Goal: Information Seeking & Learning: Check status

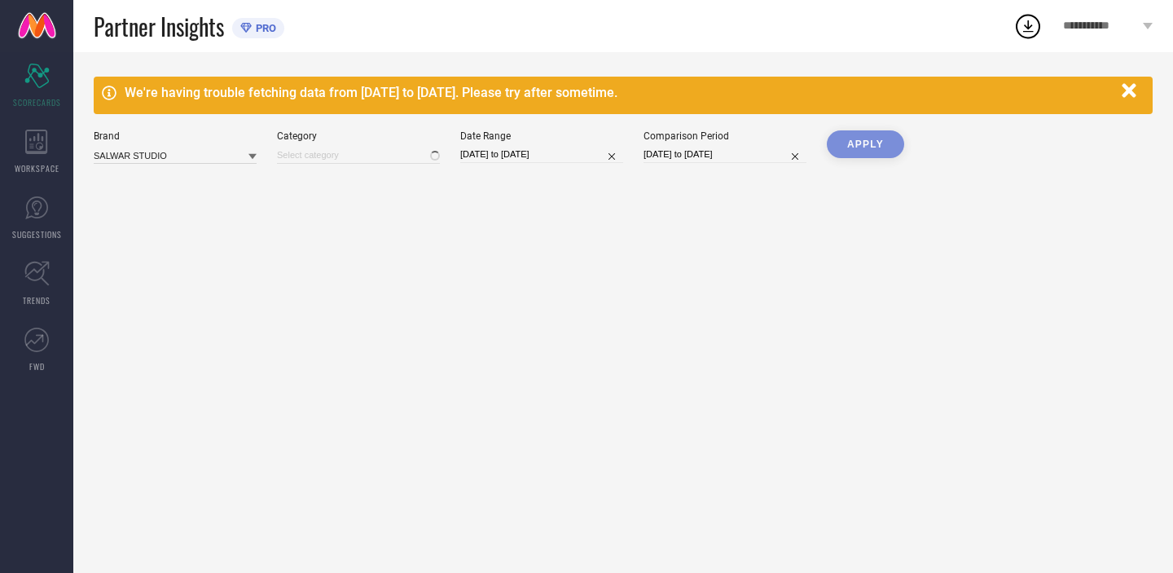
type input "Women-[PERSON_NAME]"
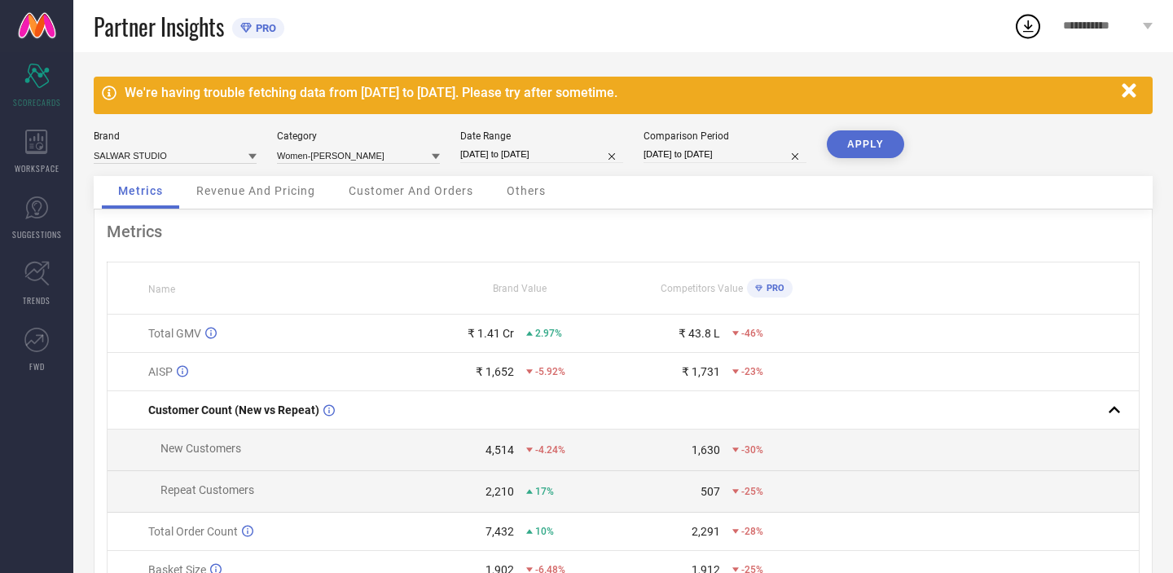
click at [1127, 96] on icon "button" at bounding box center [1129, 91] width 20 height 20
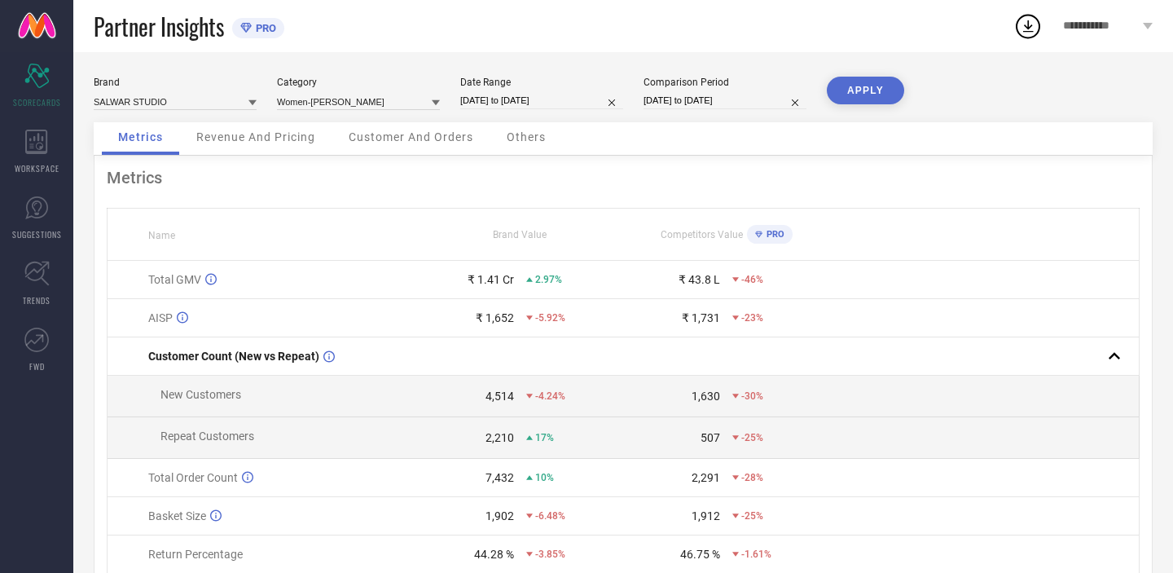
click at [248, 101] on icon at bounding box center [252, 103] width 8 height 8
select select "3"
select select "2025"
select select "4"
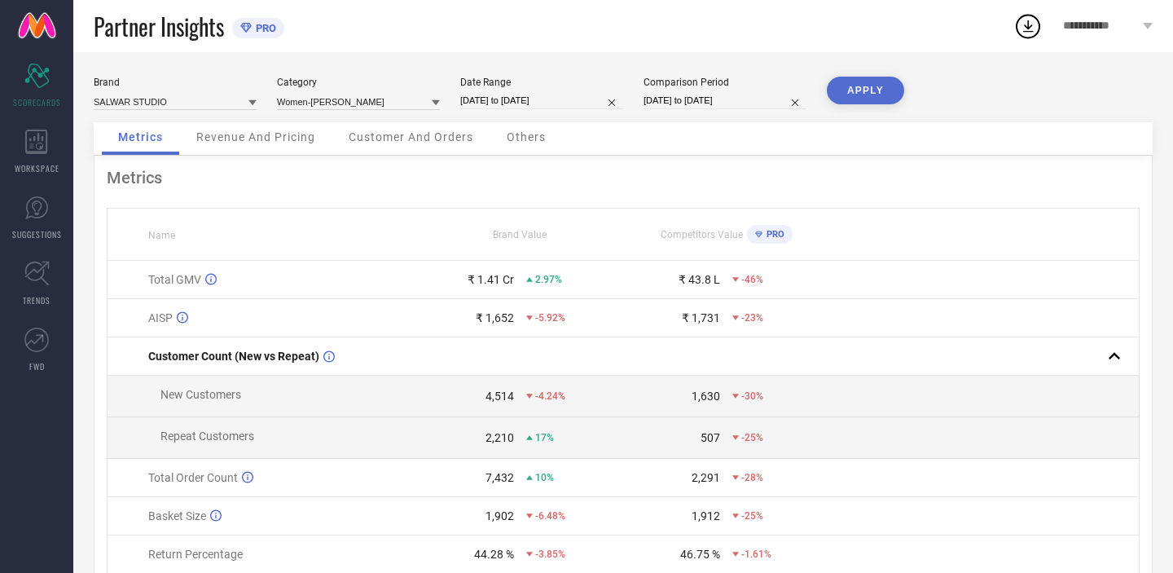
select select "2025"
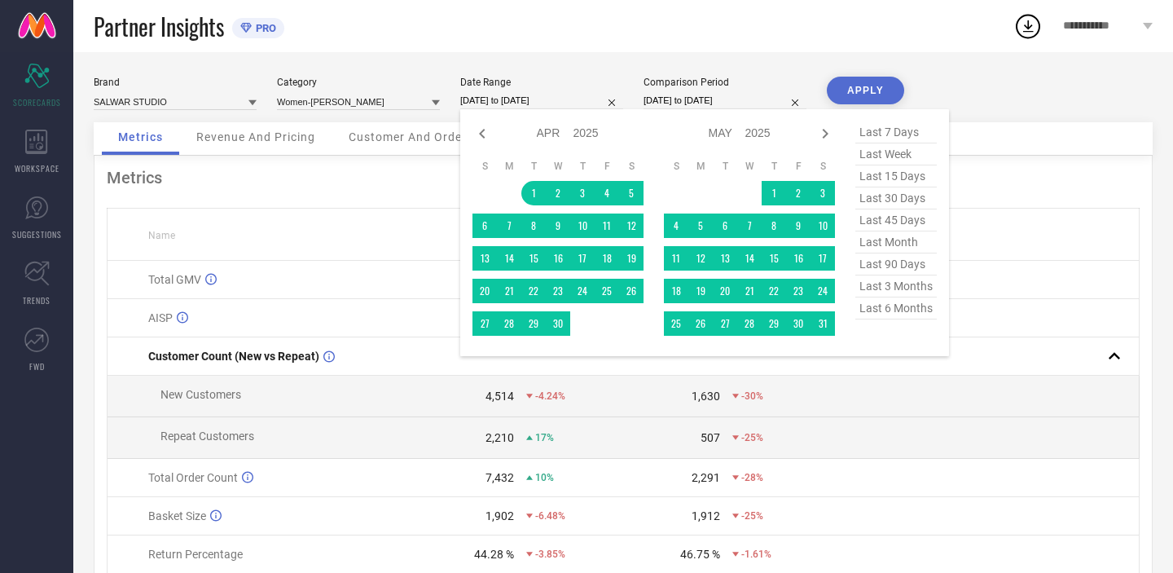
click at [520, 102] on input "[DATE] to [DATE]" at bounding box center [541, 100] width 163 height 17
click at [886, 245] on span "last month" at bounding box center [895, 242] width 81 height 22
type input "[DATE] to [DATE]"
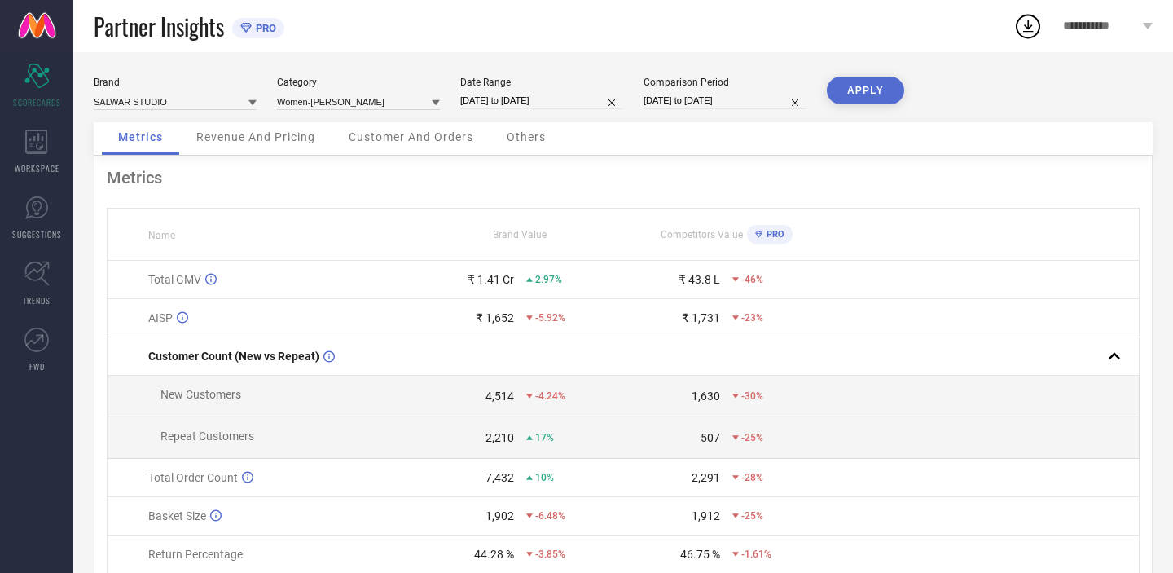
click at [754, 101] on input "[DATE] to [DATE]" at bounding box center [724, 100] width 163 height 17
select select "3"
select select "2024"
select select "4"
select select "2024"
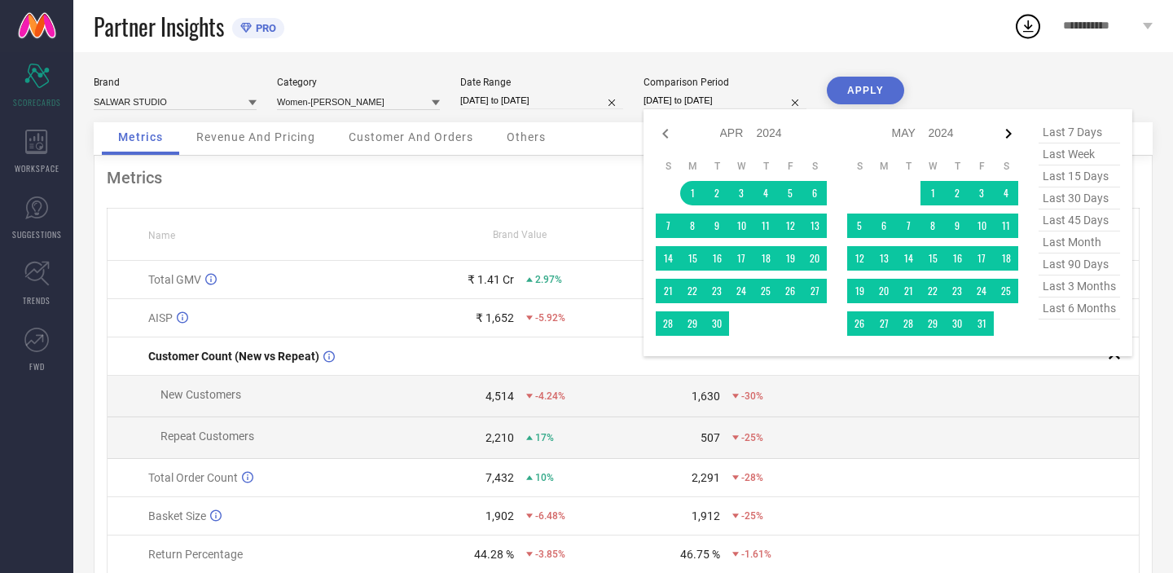
click at [1010, 132] on icon at bounding box center [1008, 134] width 20 height 20
select select "4"
select select "2024"
select select "5"
select select "2024"
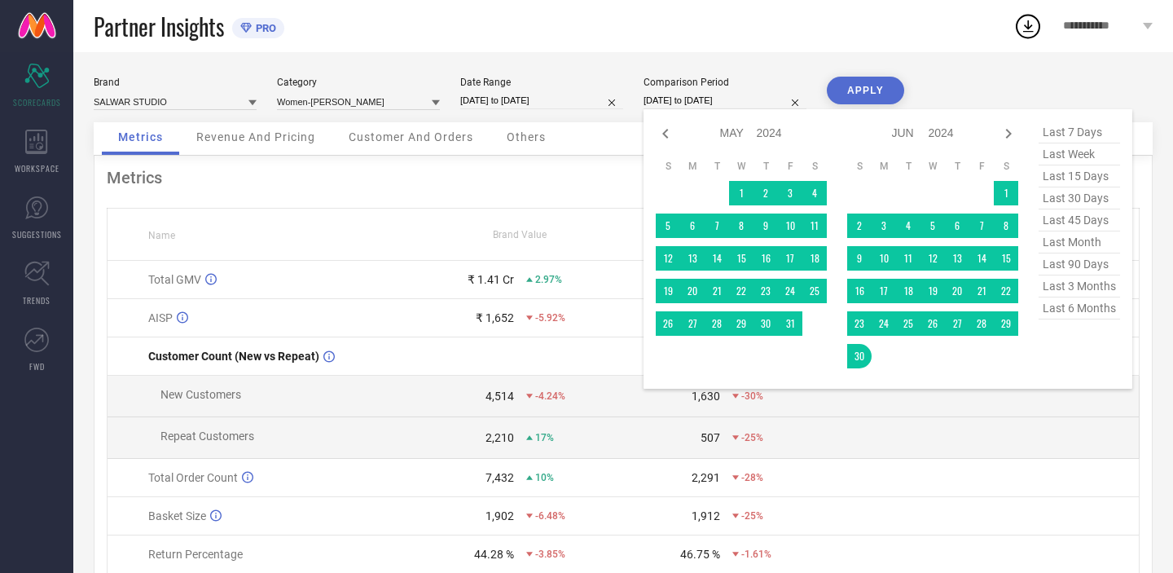
click at [1010, 132] on icon at bounding box center [1008, 134] width 20 height 20
select select "5"
select select "2024"
select select "6"
select select "2024"
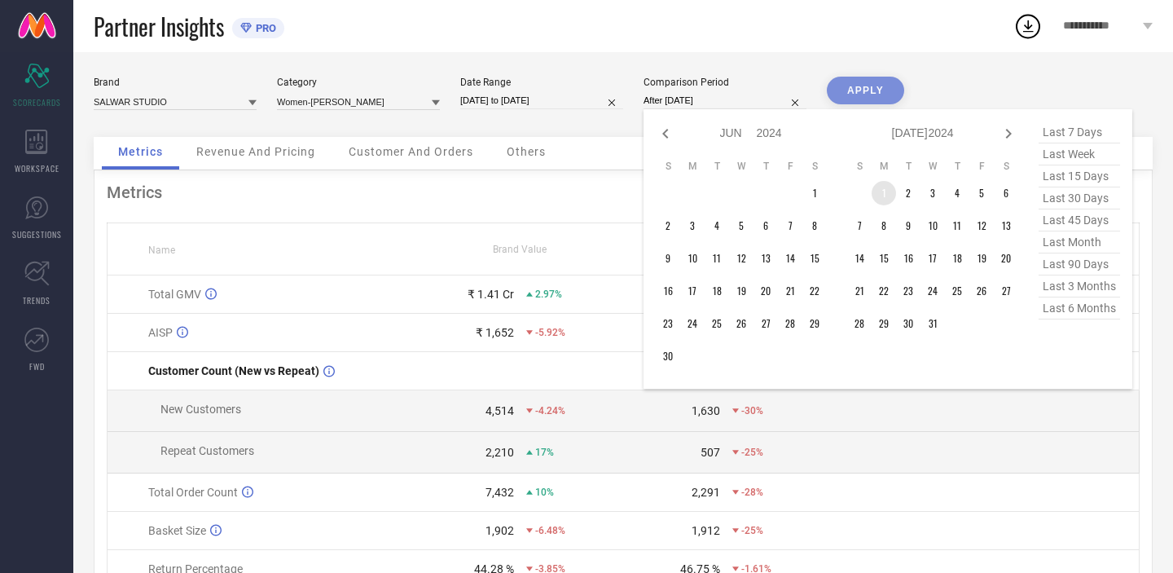
click at [875, 192] on td "1" at bounding box center [883, 193] width 24 height 24
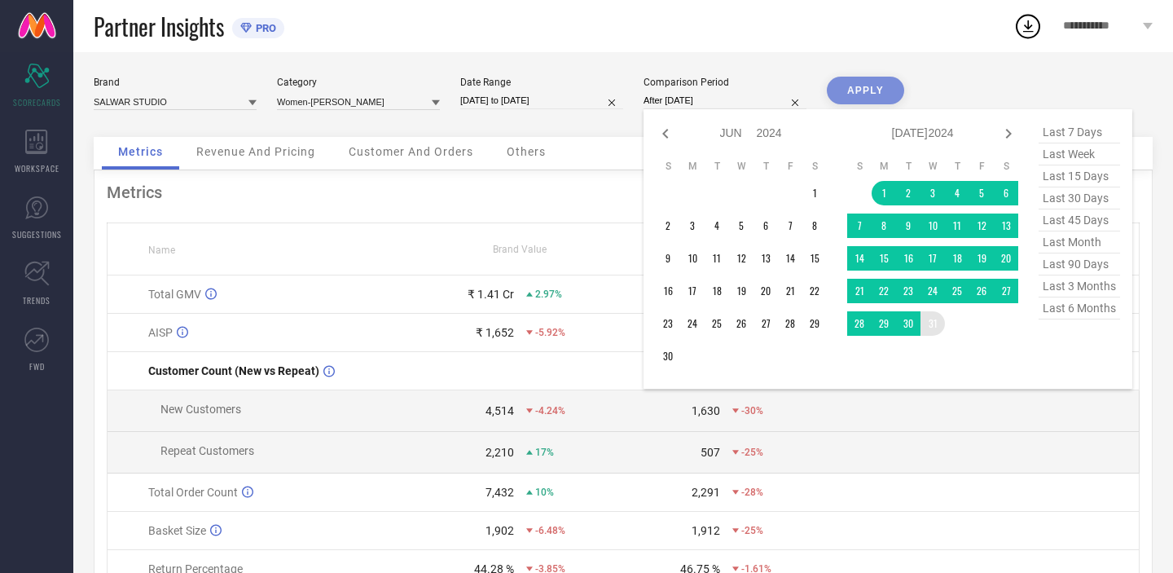
type input "[DATE] to [DATE]"
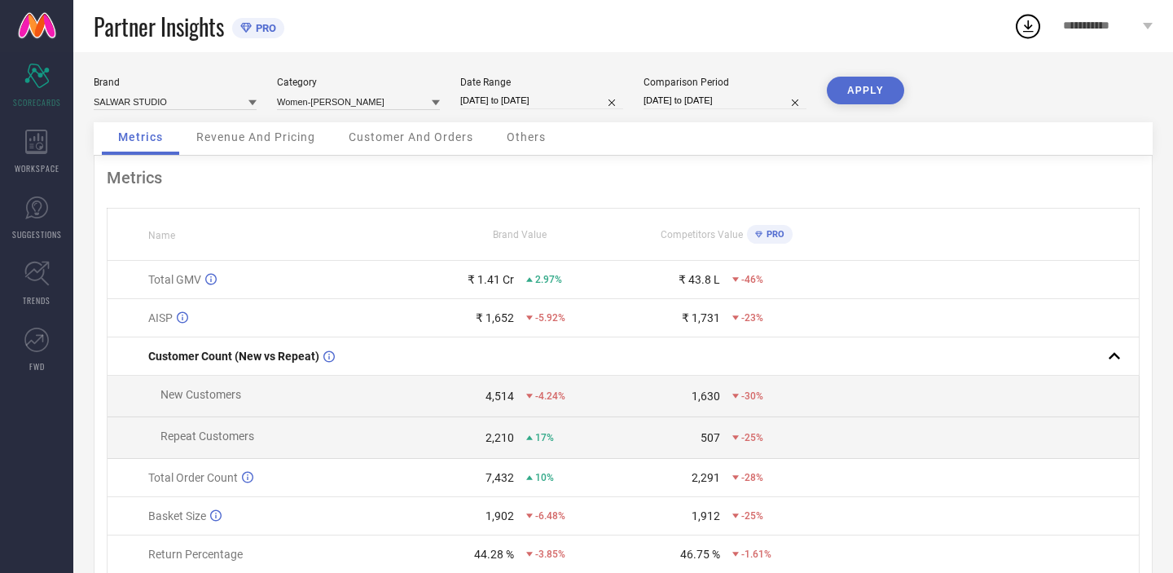
click at [860, 91] on button "APPLY" at bounding box center [865, 91] width 77 height 28
click at [232, 126] on div "Revenue And Pricing" at bounding box center [255, 138] width 151 height 33
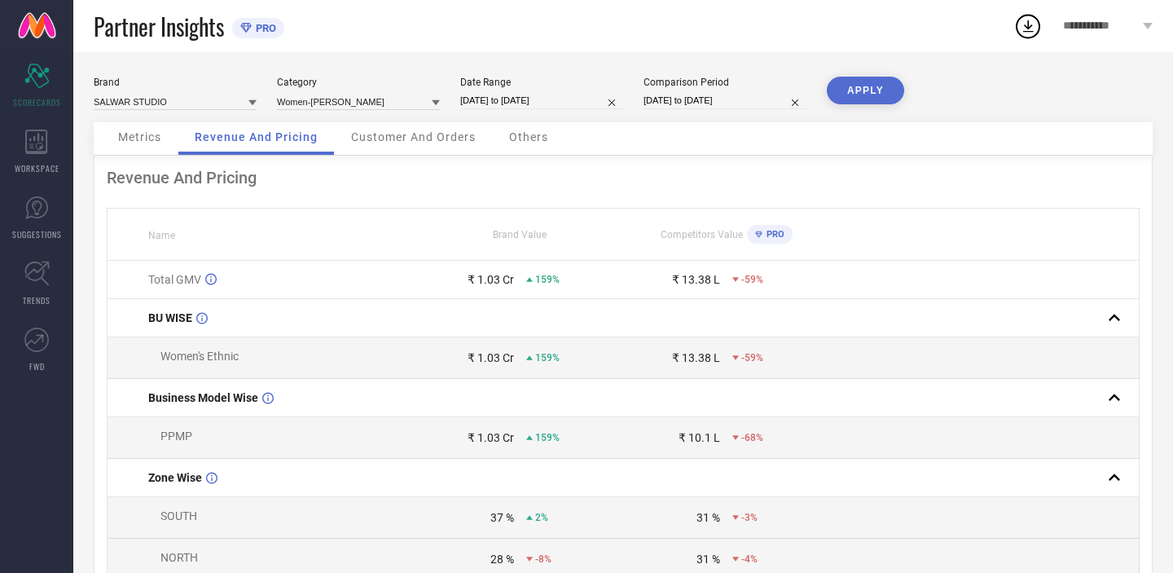
click at [147, 131] on span "Metrics" at bounding box center [139, 136] width 43 height 13
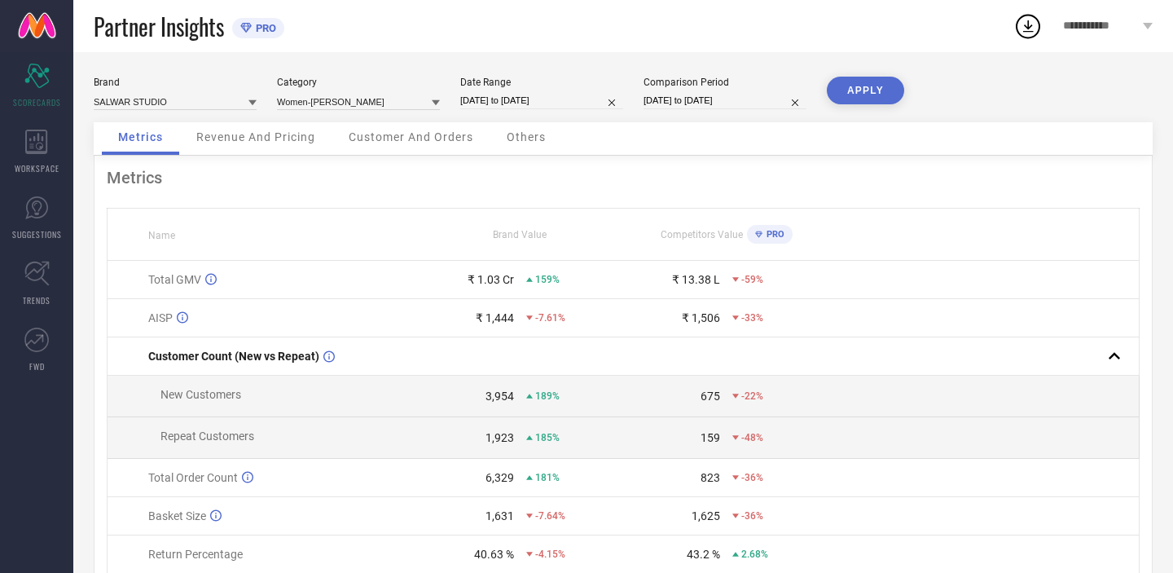
click at [232, 130] on span "Revenue And Pricing" at bounding box center [255, 136] width 119 height 13
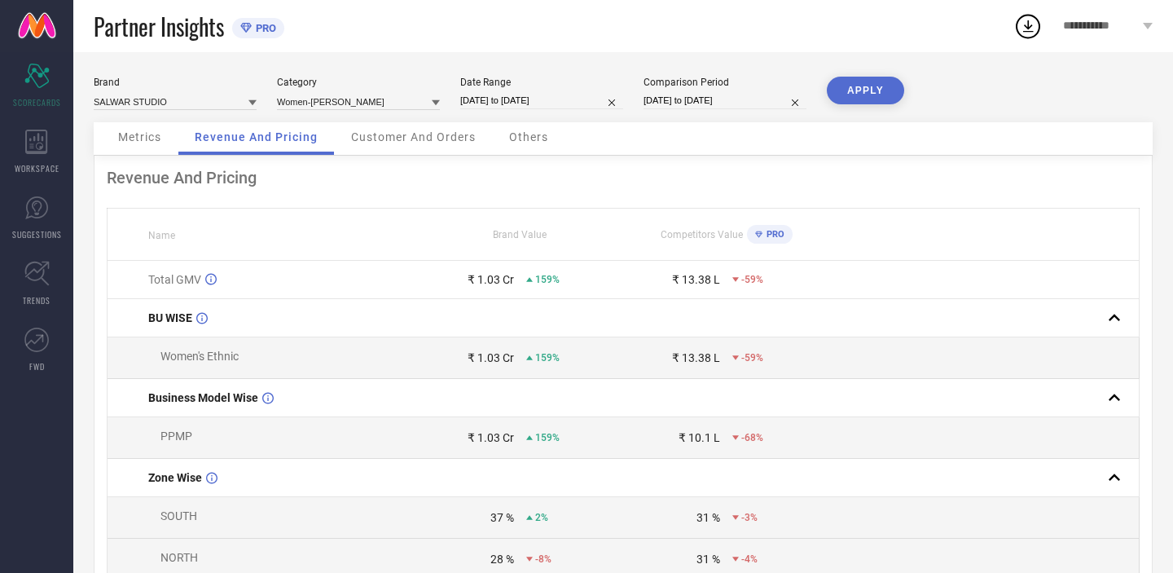
click at [410, 132] on span "Customer And Orders" at bounding box center [413, 136] width 125 height 13
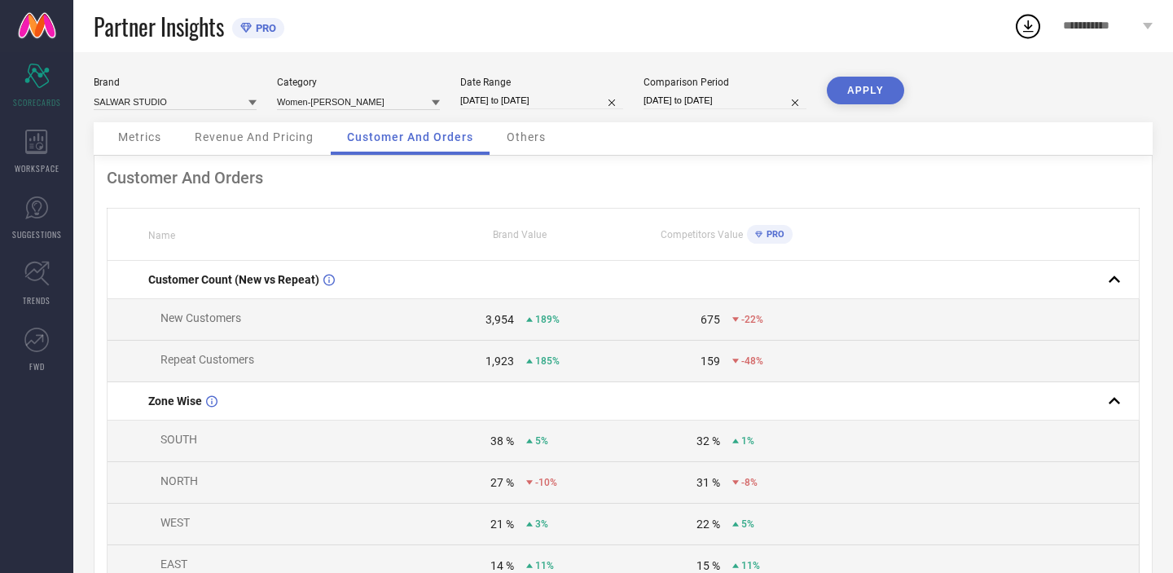
click at [520, 138] on span "Others" at bounding box center [526, 136] width 39 height 13
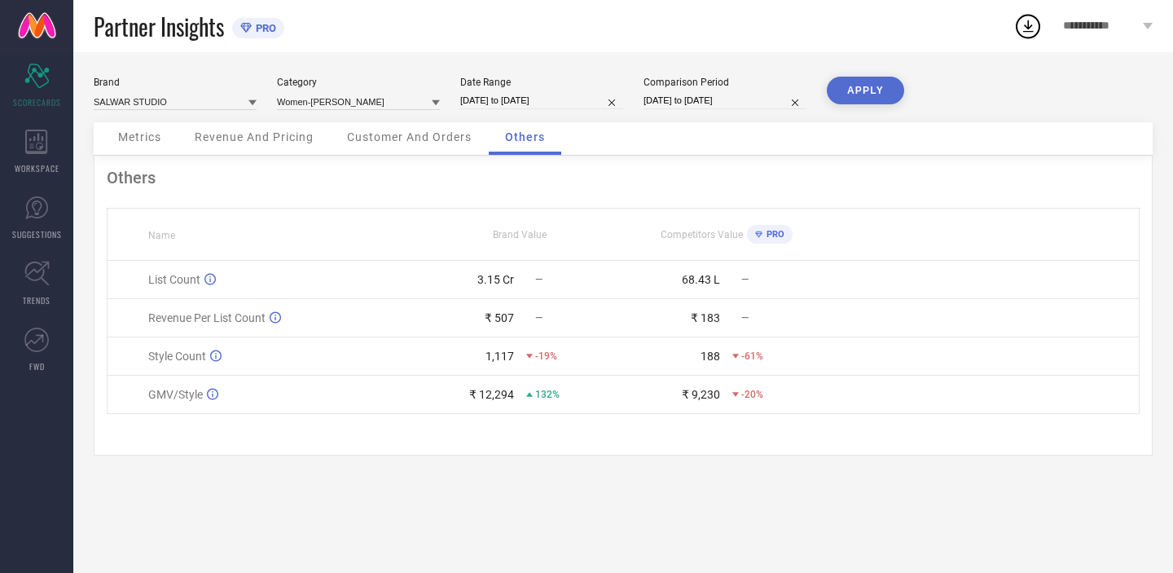
click at [375, 145] on div "Customer And Orders" at bounding box center [409, 138] width 157 height 33
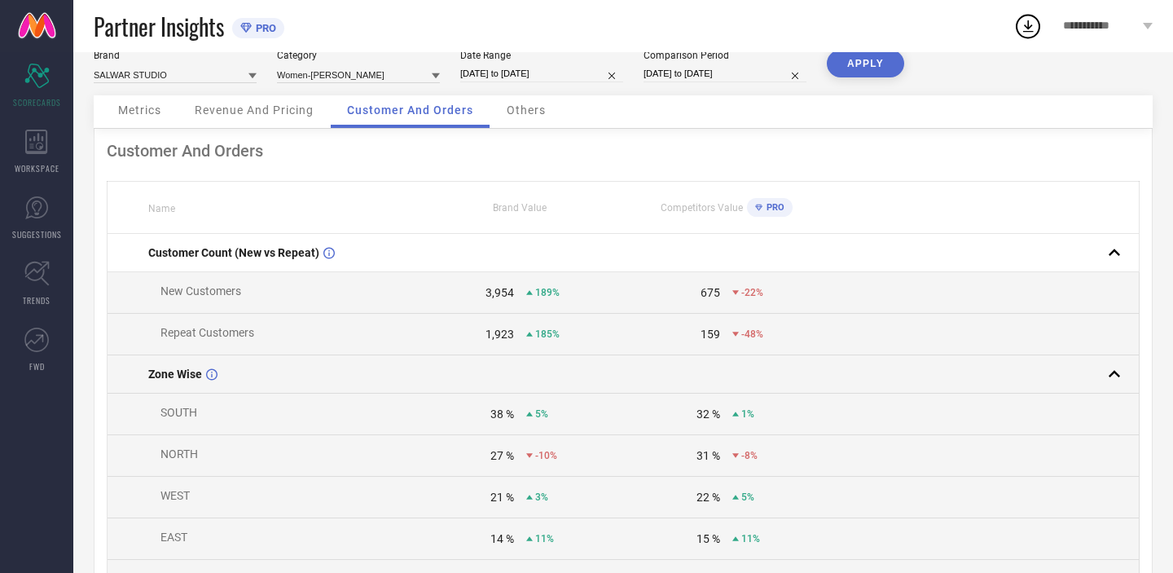
scroll to position [36, 0]
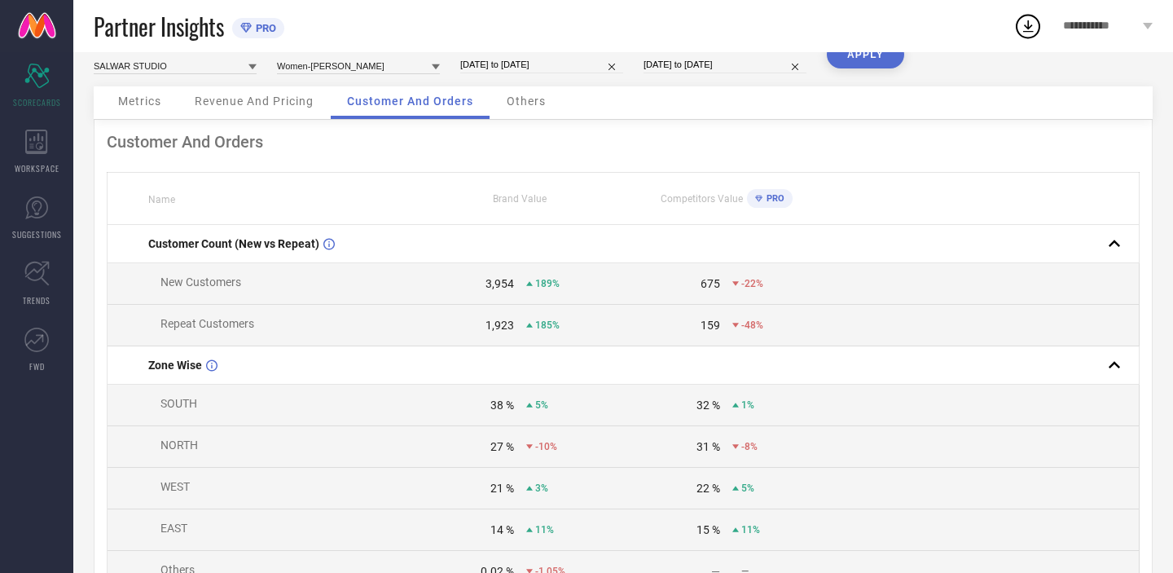
click at [141, 104] on span "Metrics" at bounding box center [139, 100] width 43 height 13
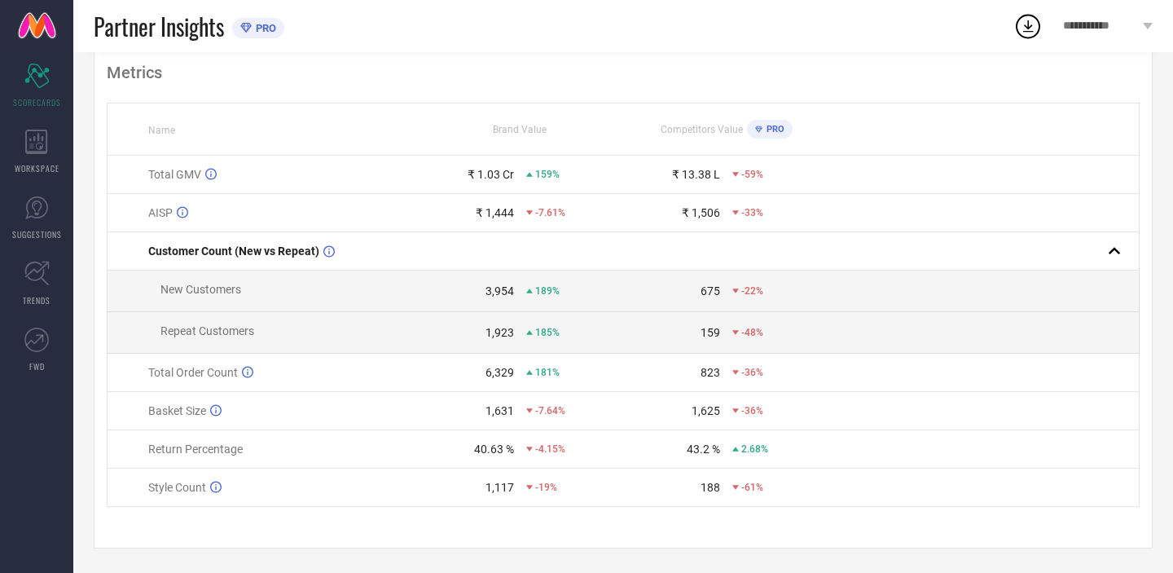
scroll to position [0, 0]
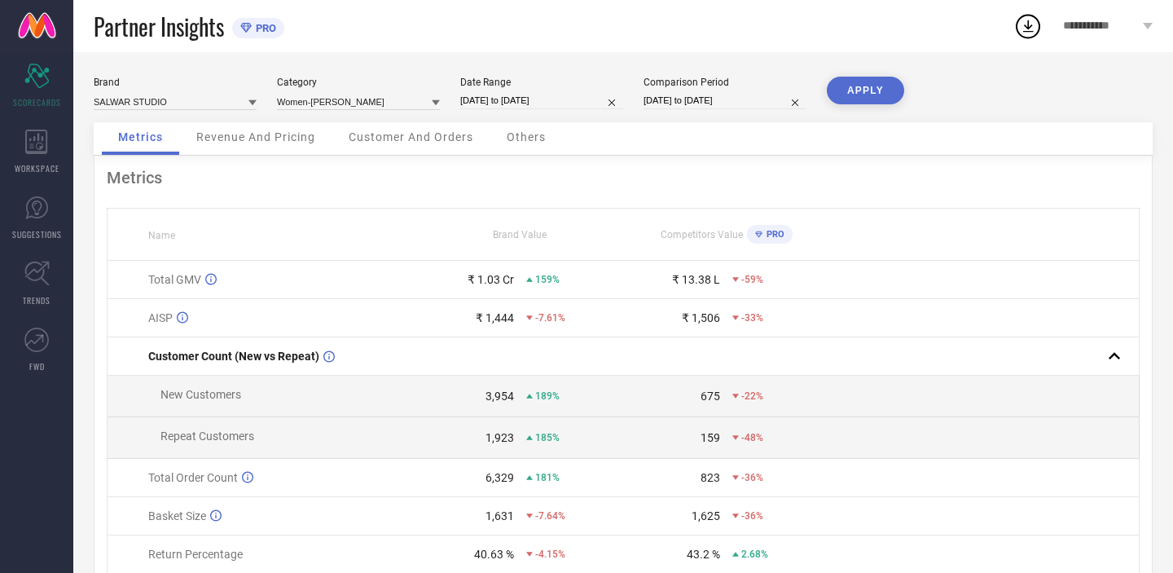
click at [518, 145] on div "Others" at bounding box center [526, 138] width 72 height 33
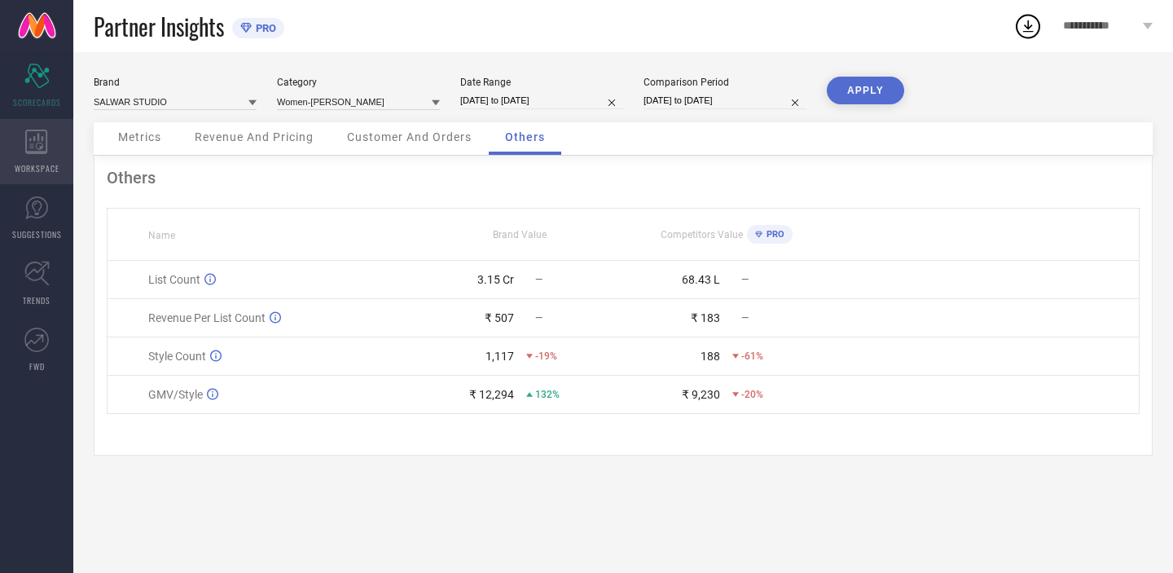
click at [30, 150] on icon at bounding box center [36, 141] width 23 height 24
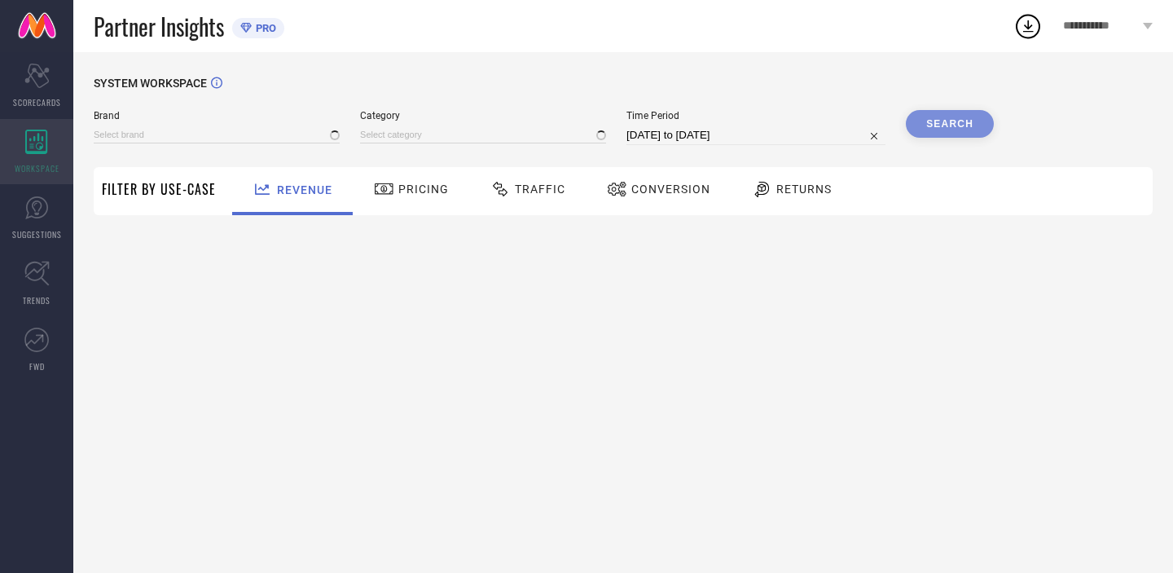
type input "SALWAR STUDIO"
type input "All"
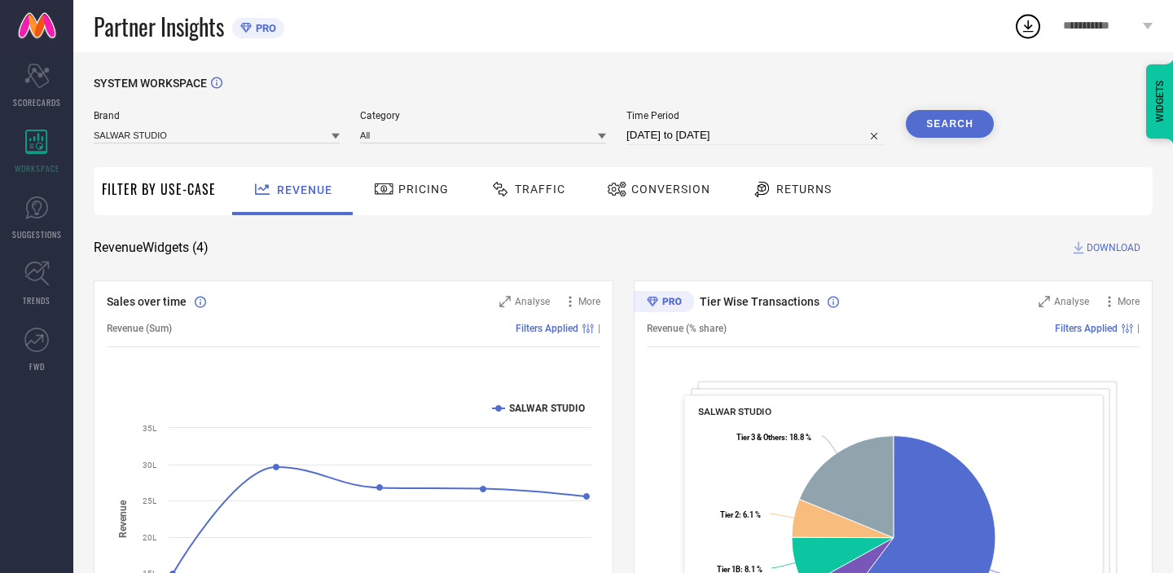
select select "7"
select select "2025"
select select "8"
select select "2025"
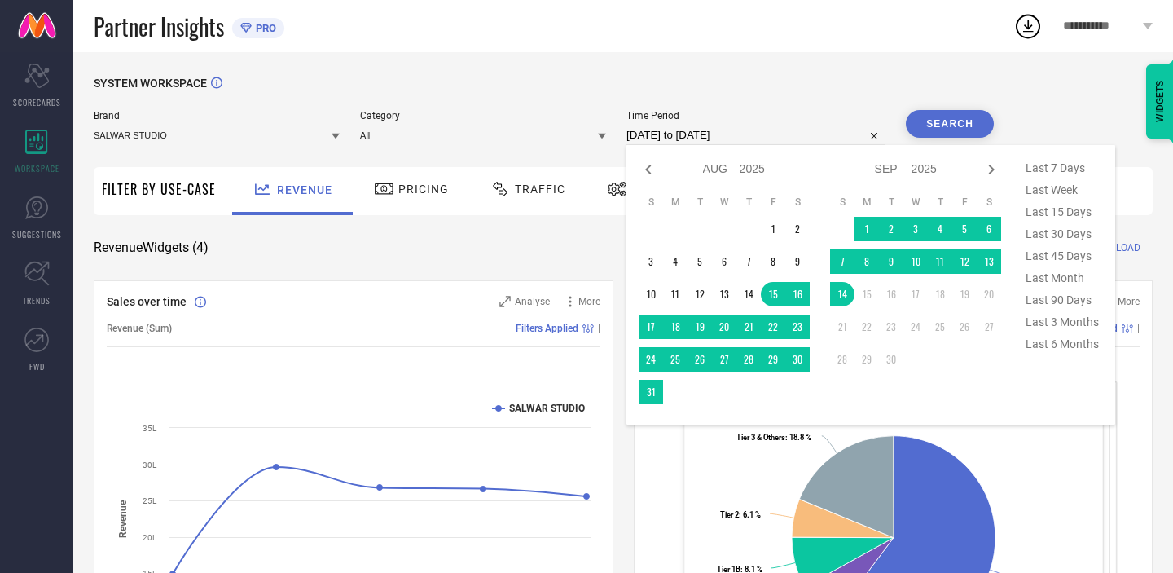
click at [687, 139] on input "[DATE] to [DATE]" at bounding box center [755, 135] width 259 height 20
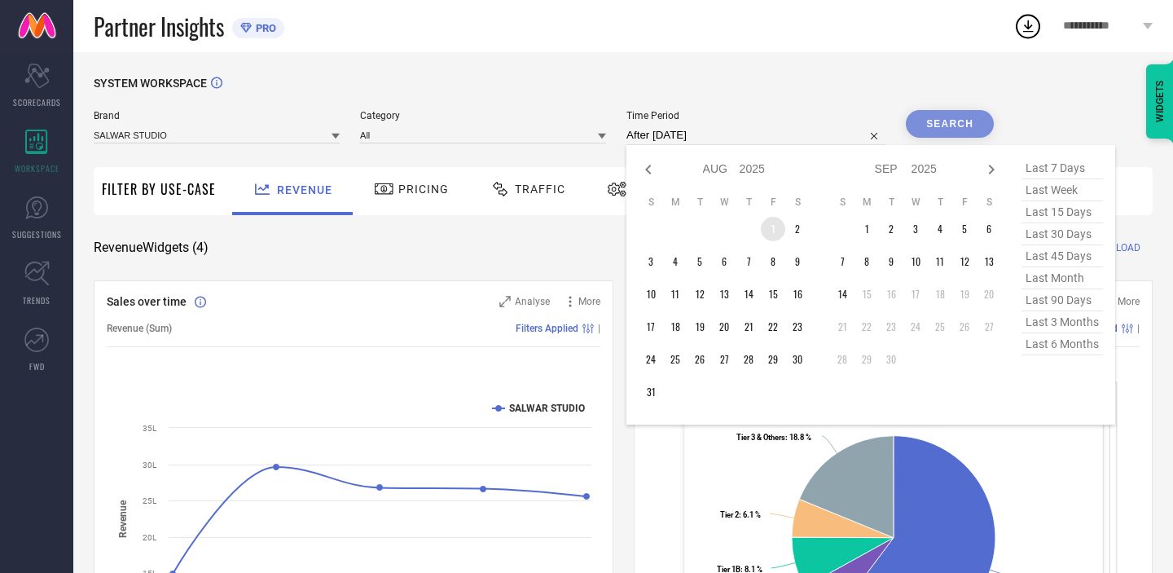
click at [782, 233] on td "1" at bounding box center [773, 229] width 24 height 24
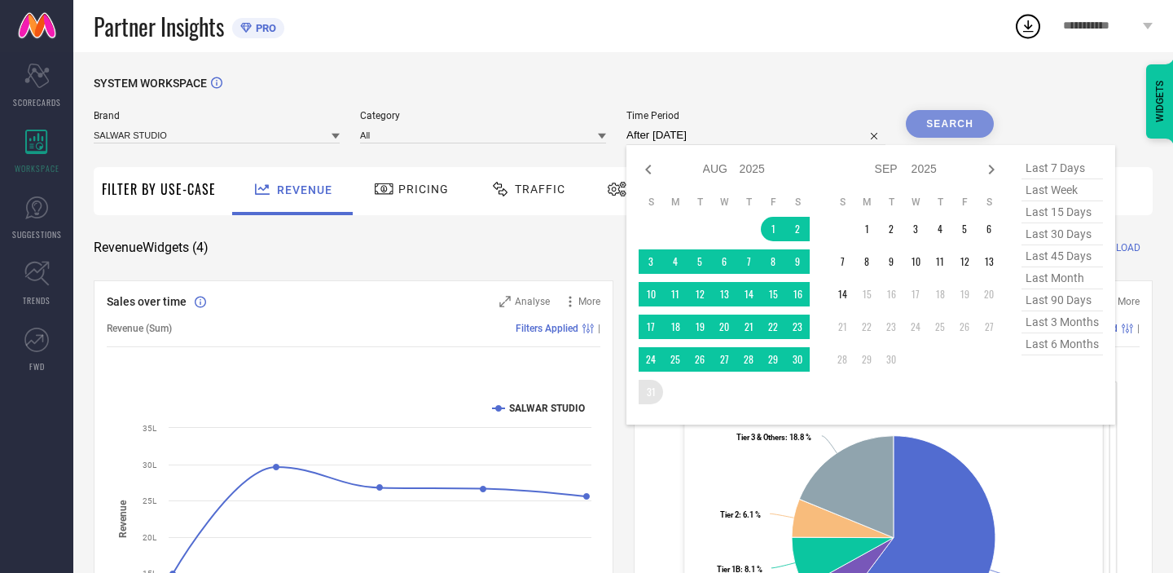
type input "[DATE] to [DATE]"
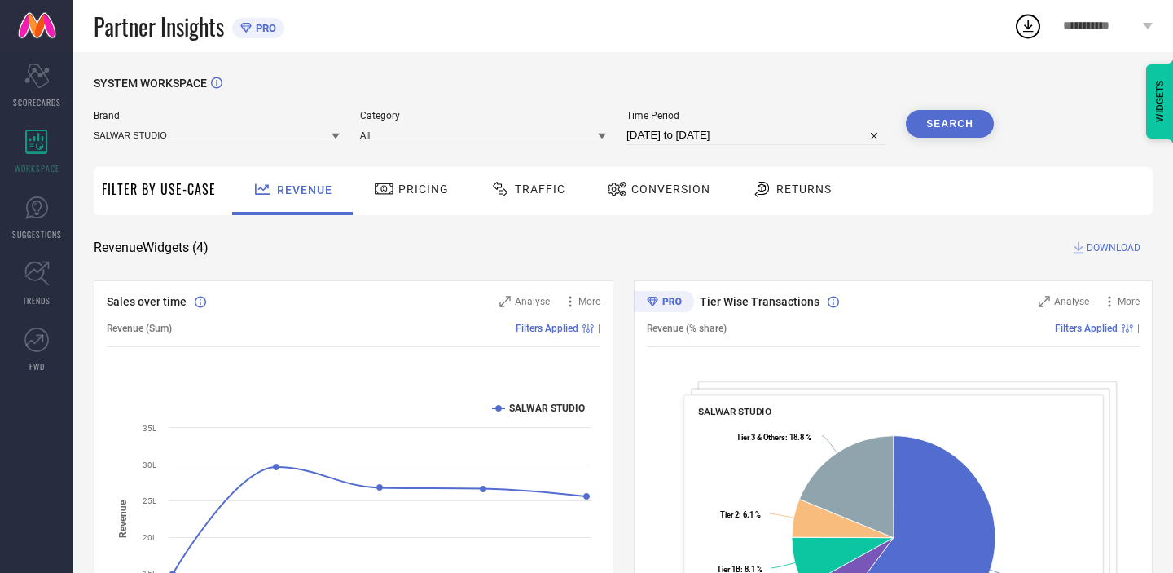
click at [980, 115] on button "Search" at bounding box center [950, 124] width 88 height 28
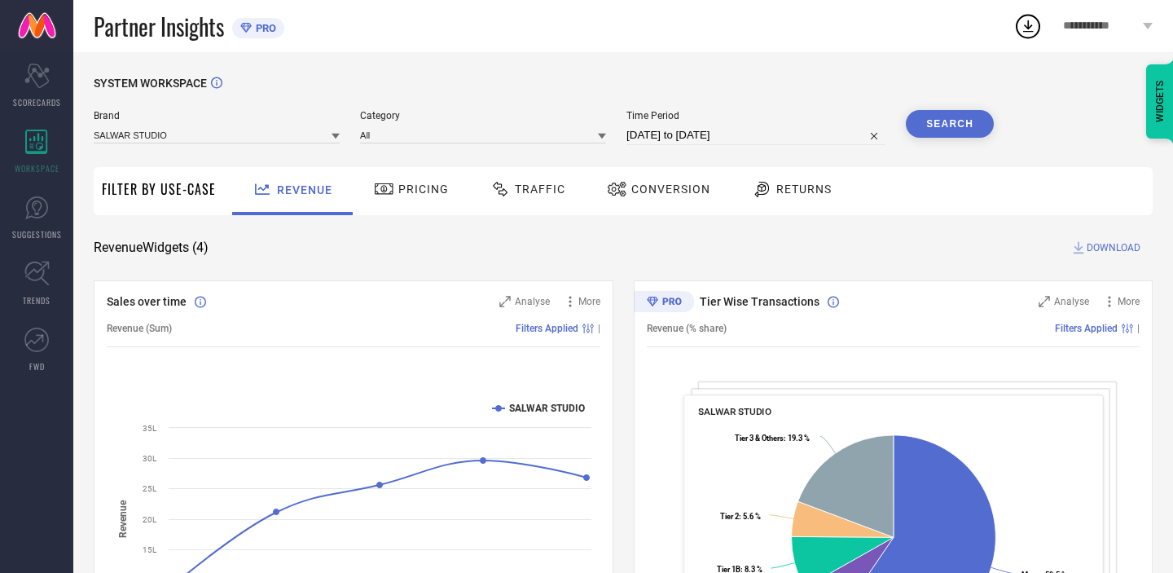
click at [152, 199] on span "Filter By Use-Case" at bounding box center [159, 189] width 114 height 20
click at [154, 184] on span "Filter By Use-Case" at bounding box center [159, 189] width 114 height 20
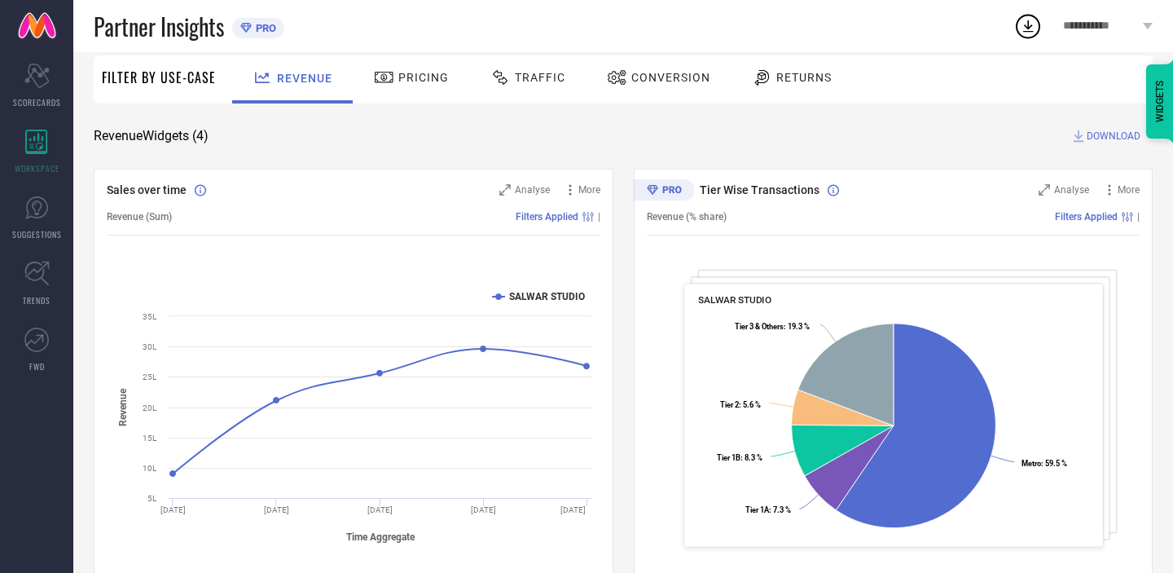
scroll to position [108, 0]
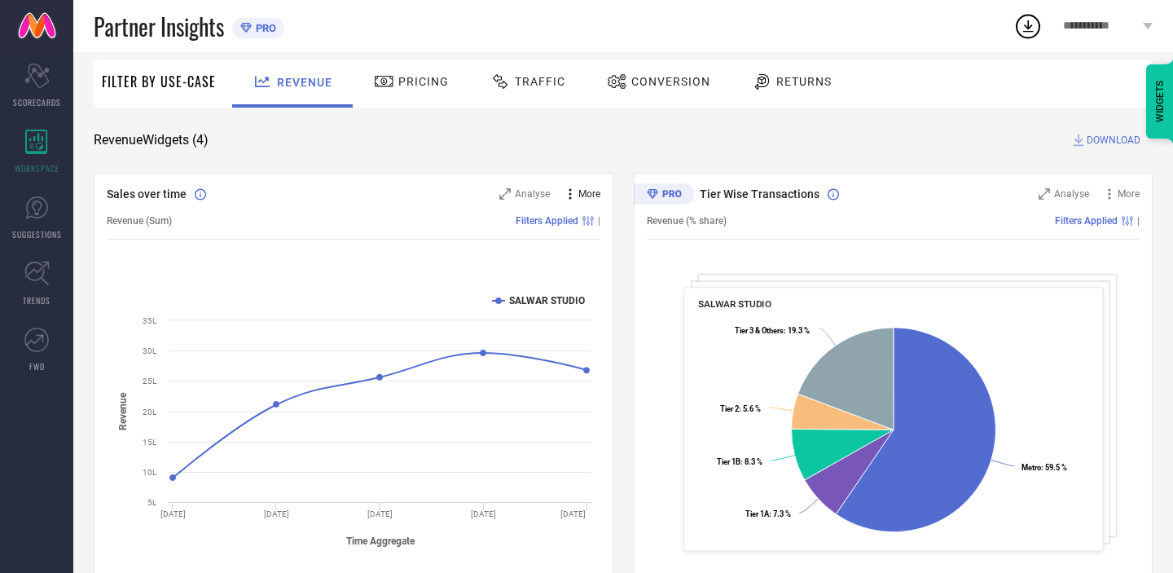
click at [571, 190] on icon at bounding box center [570, 194] width 16 height 16
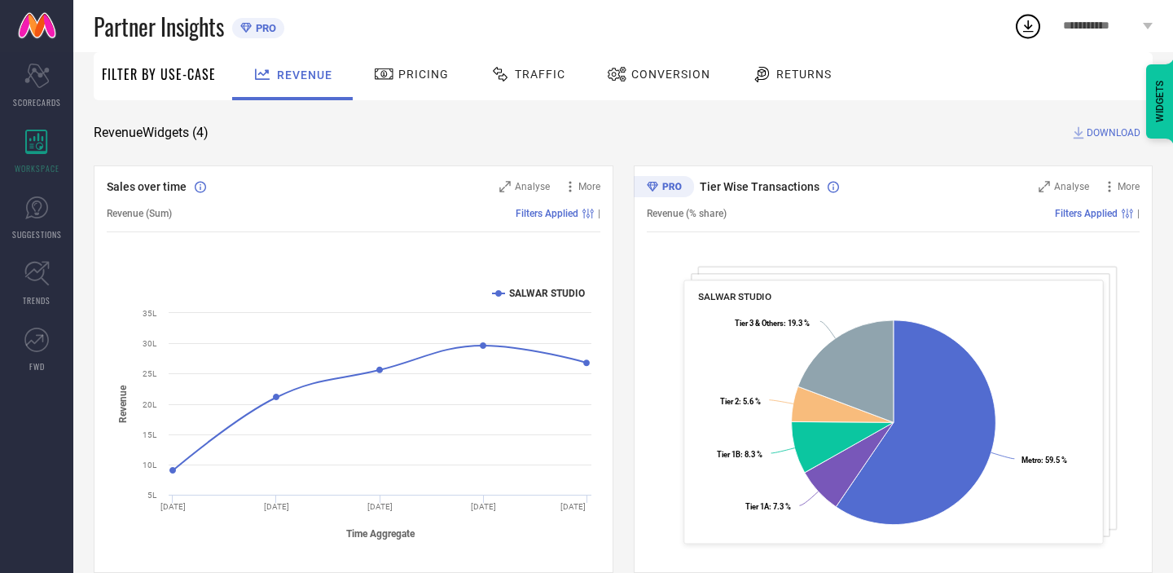
scroll to position [111, 0]
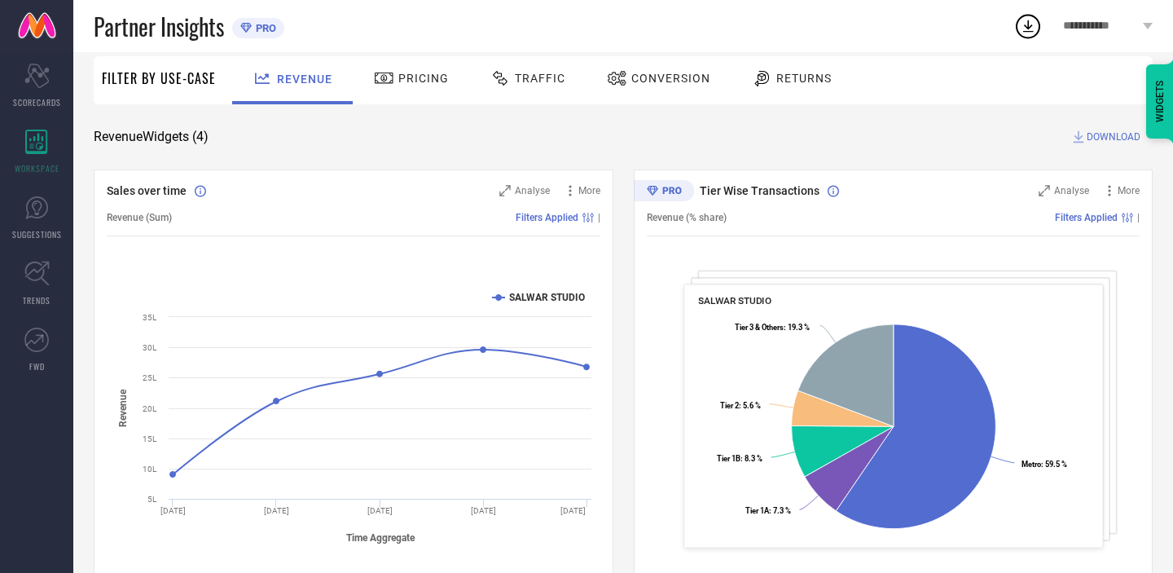
click at [739, 281] on div "Tier Wise Transactions Analyse More Revenue (% share) Filters Applied | SALWAR …" at bounding box center [894, 372] width 520 height 407
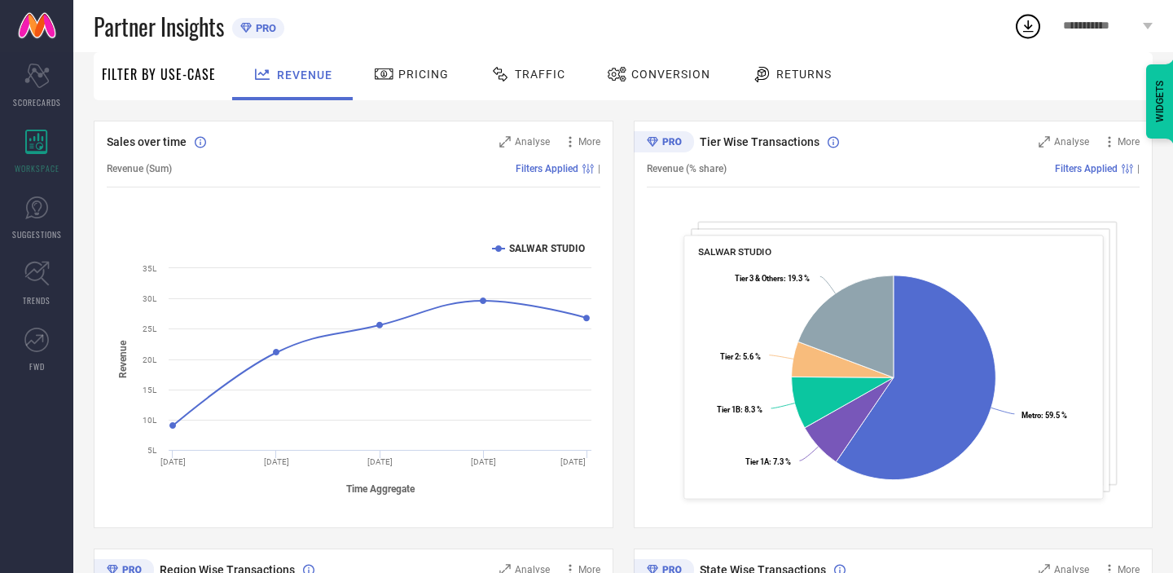
click at [757, 239] on div "SALWAR STUDIO Created with Highcharts 9.3.3 Metro : 59.5 % ​ Metro : 59.5 % Tie…" at bounding box center [892, 367] width 419 height 264
click at [761, 227] on div "Tier Wise Transactions Analyse More Revenue (% share) Filters Applied | SALWAR …" at bounding box center [894, 324] width 520 height 407
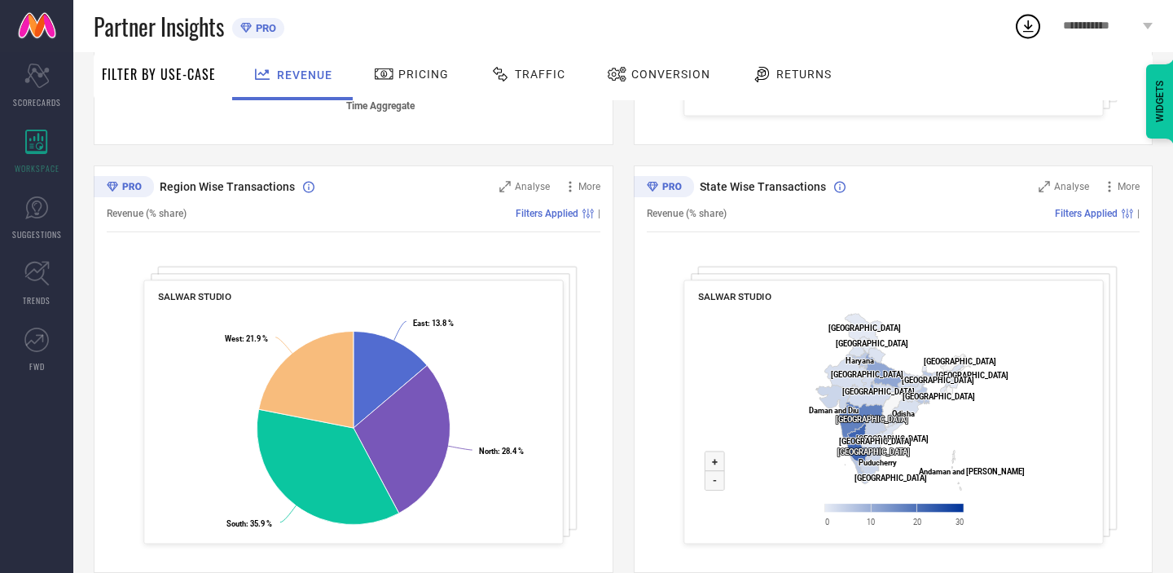
scroll to position [567, 0]
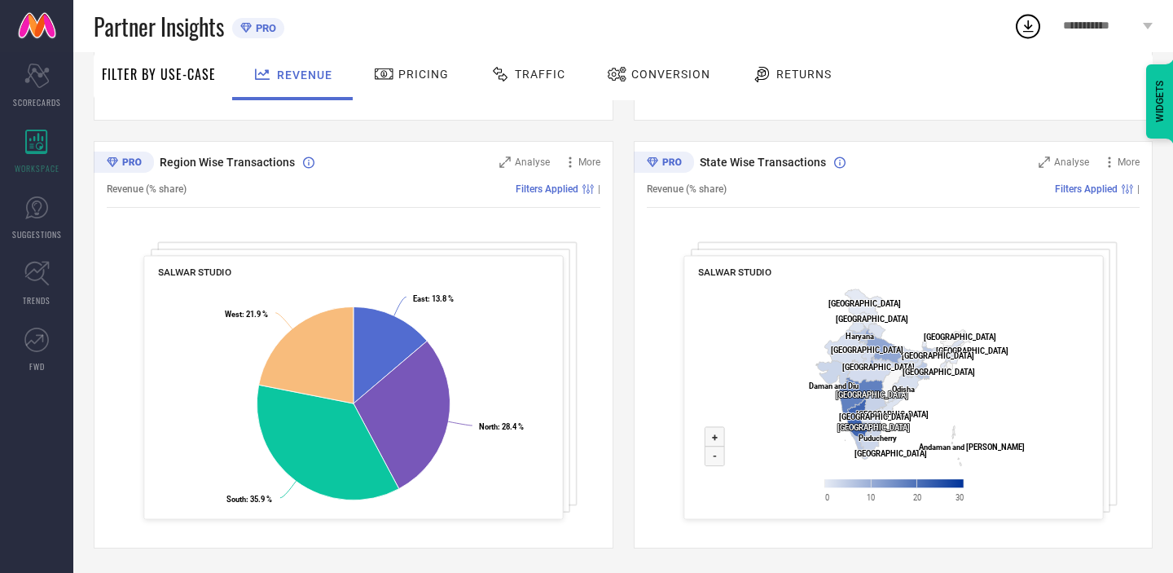
click at [736, 251] on div "State Wise Transactions Analyse More Revenue (% share) Filters Applied | SALWAR…" at bounding box center [894, 344] width 520 height 407
click at [742, 247] on div "State Wise Transactions Analyse More Revenue (% share) Filters Applied | SALWAR…" at bounding box center [894, 344] width 520 height 407
click at [1064, 167] on span "Analyse" at bounding box center [1071, 161] width 35 height 11
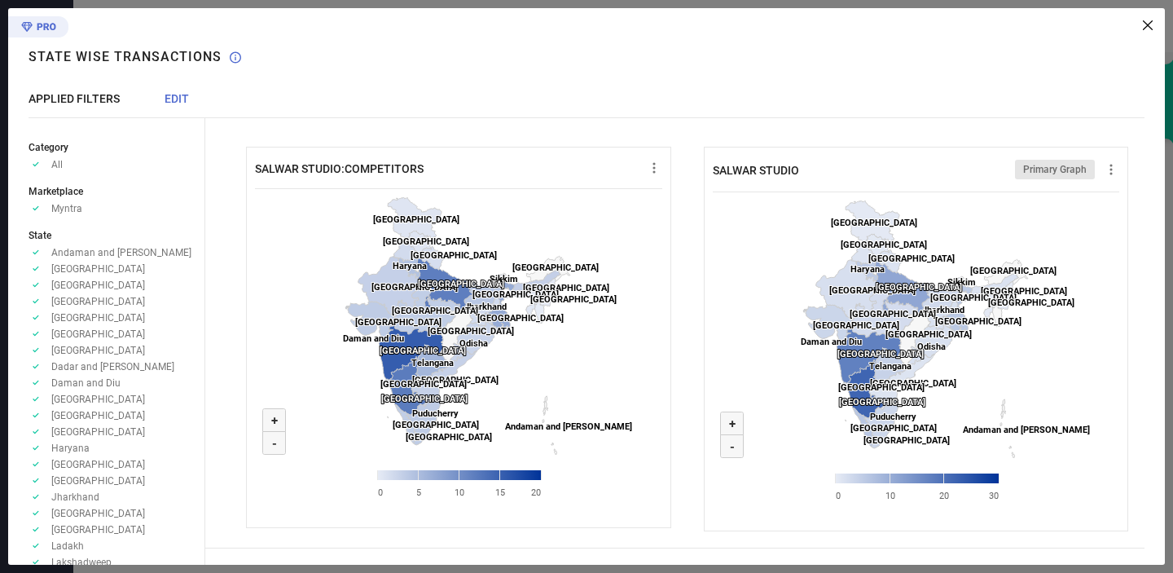
click at [1150, 27] on icon at bounding box center [1148, 25] width 10 height 10
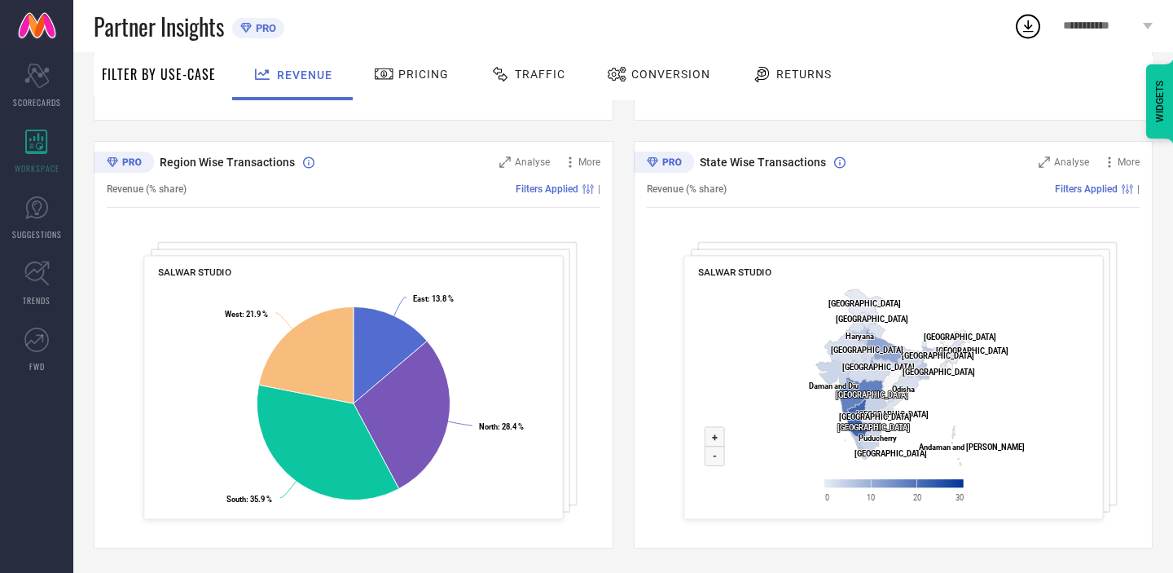
scroll to position [0, 0]
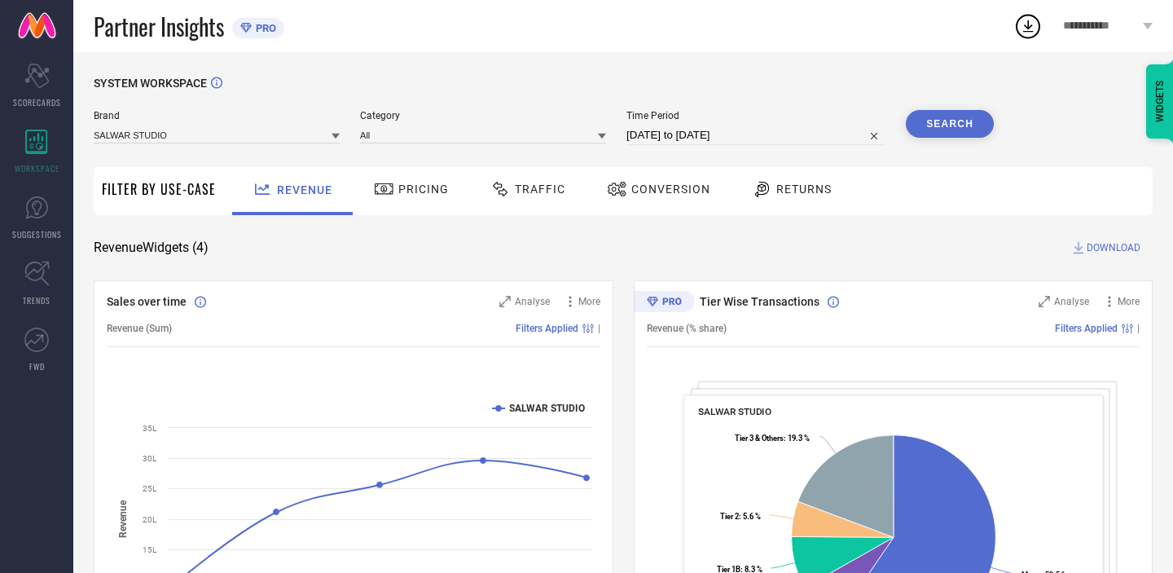
click at [413, 195] on span "Pricing" at bounding box center [423, 188] width 50 height 13
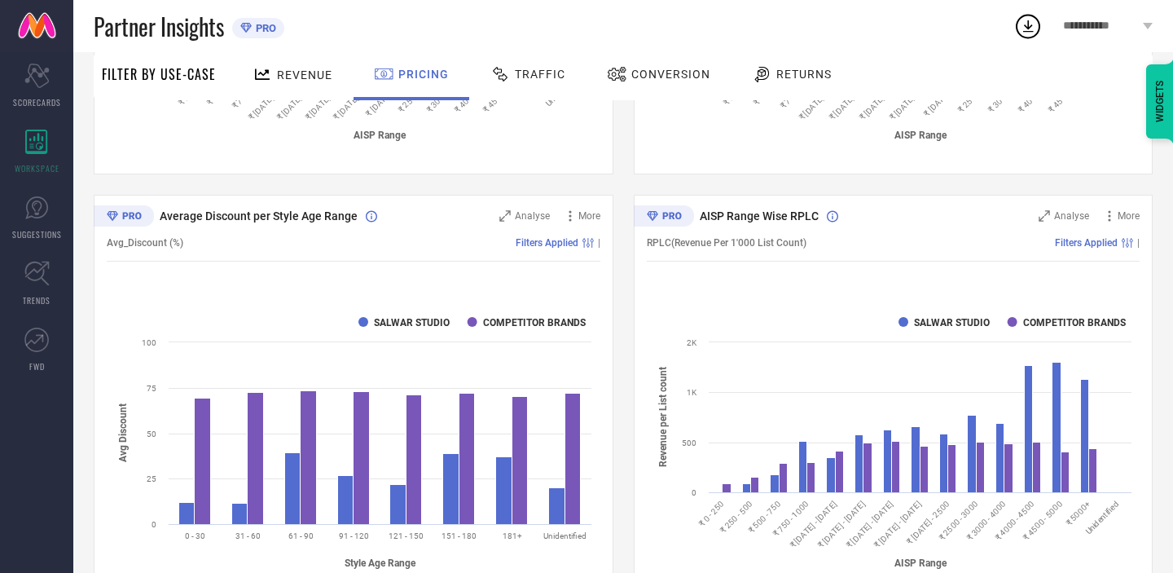
scroll to position [923, 0]
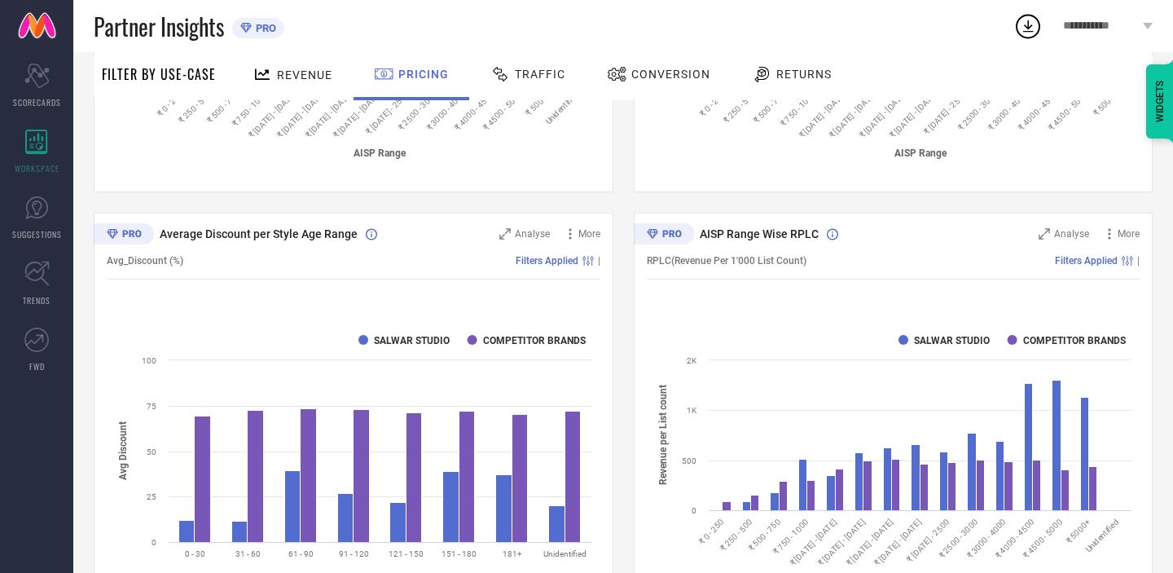
click at [512, 81] on div "Traffic" at bounding box center [527, 74] width 83 height 28
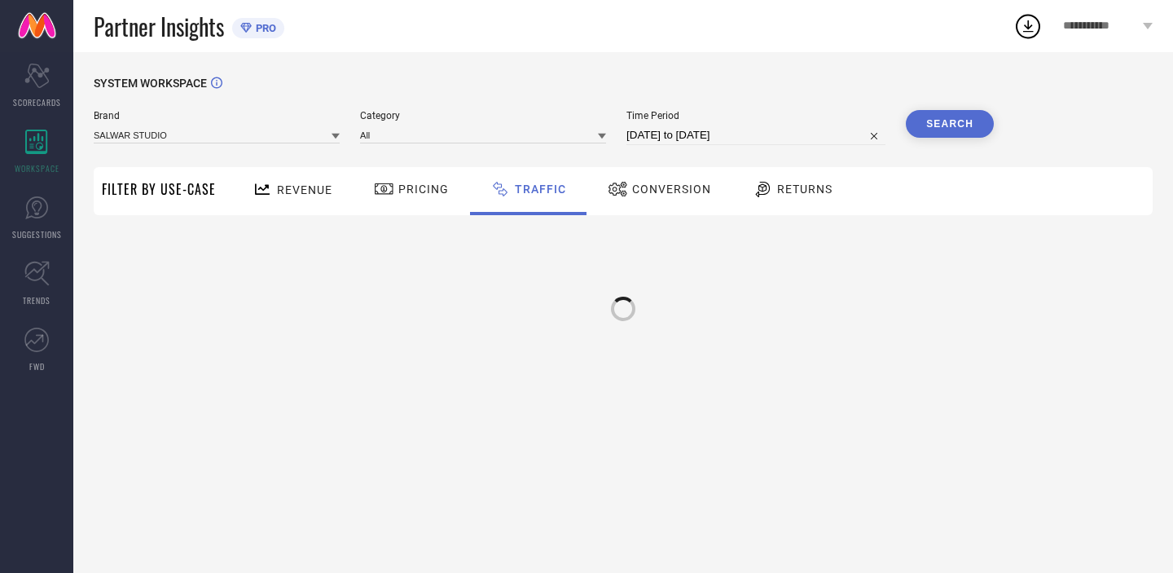
scroll to position [0, 0]
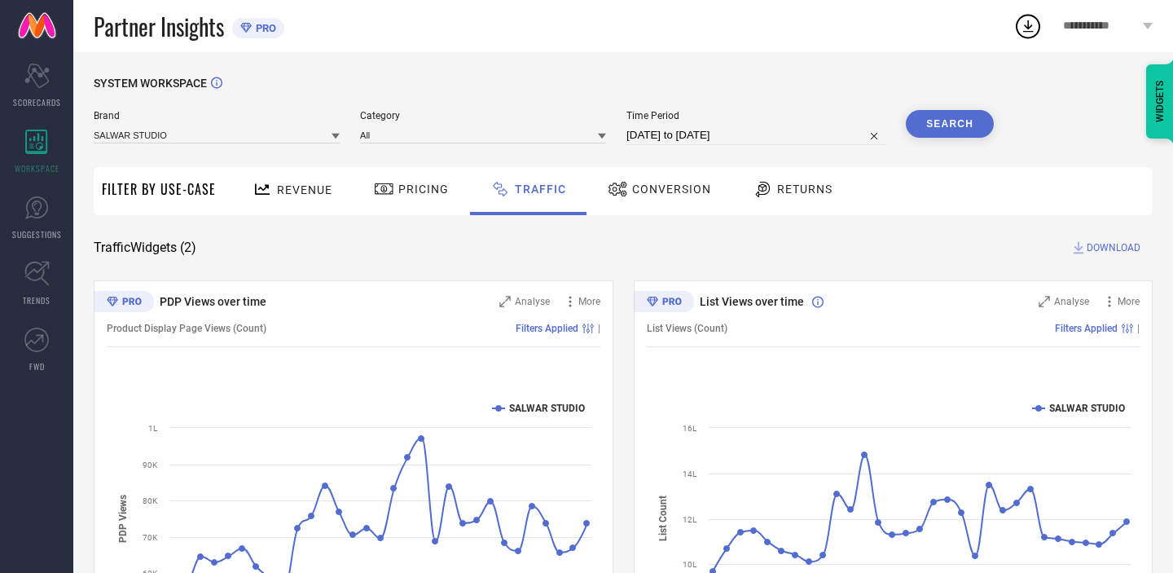
click at [626, 275] on div "SYSTEM WORKSPACE Brand SALWAR STUDIO Category All Time Period [DATE] to [DATE] …" at bounding box center [623, 382] width 1059 height 611
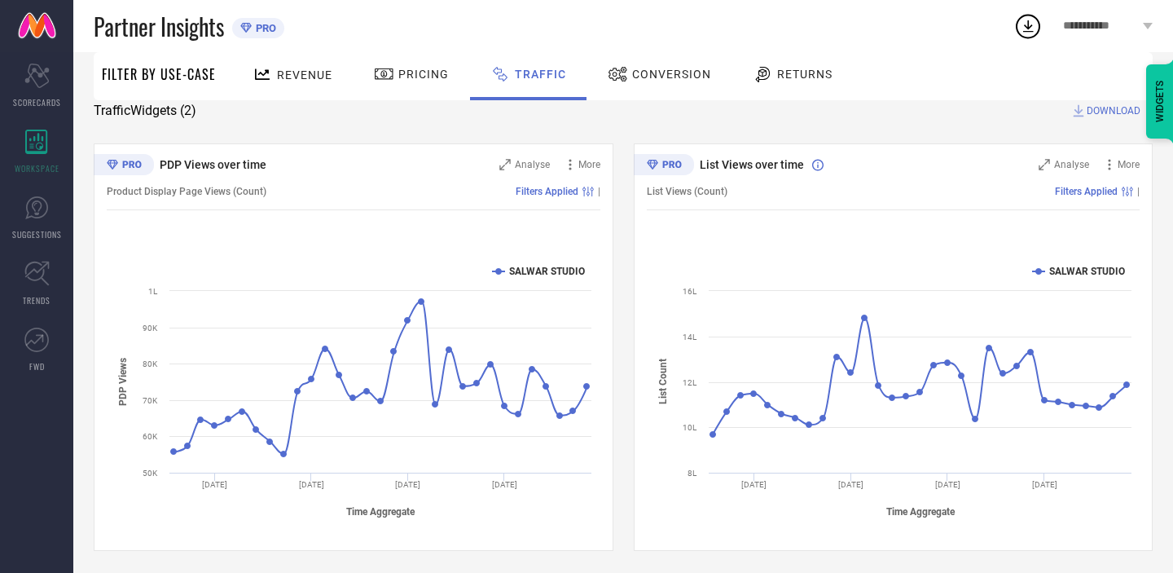
scroll to position [139, 0]
click at [650, 74] on span "Conversion" at bounding box center [671, 74] width 79 height 13
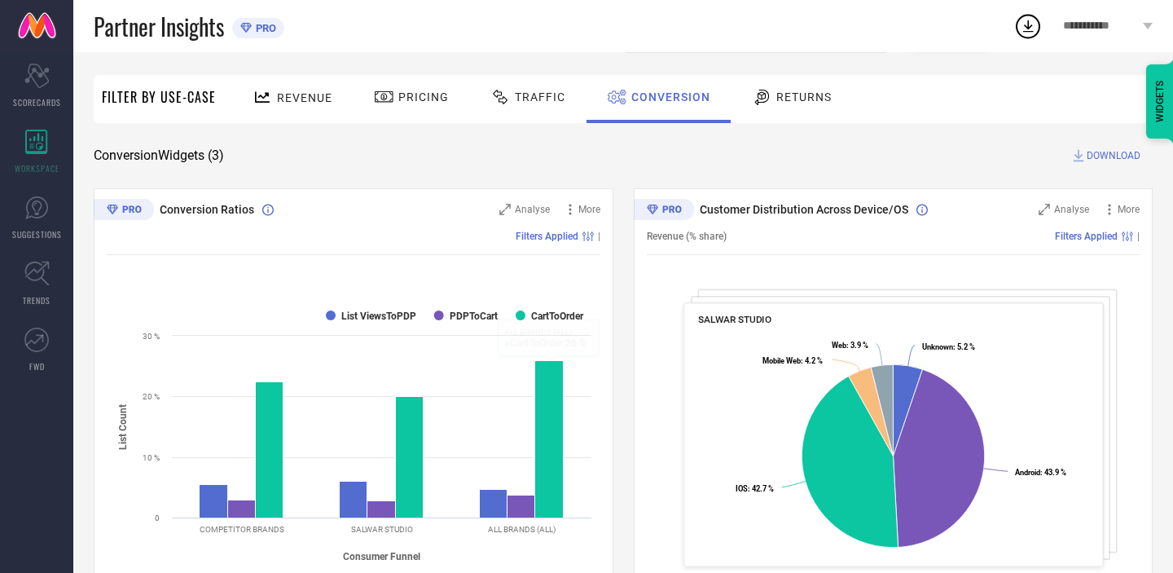
scroll to position [0, 0]
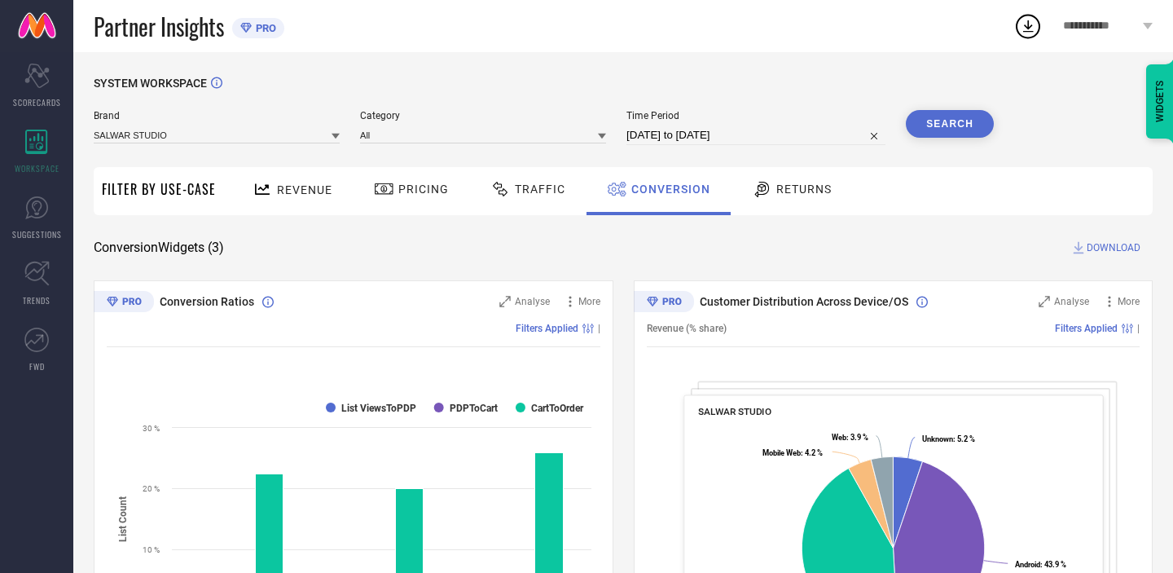
click at [799, 184] on span "Returns" at bounding box center [803, 188] width 55 height 13
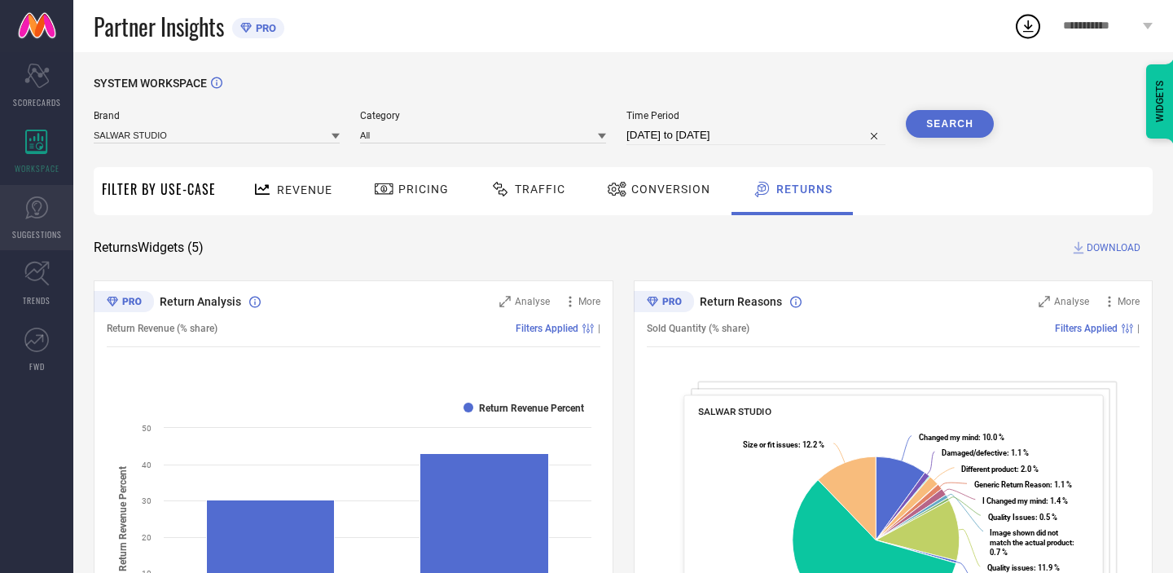
click at [50, 214] on link "SUGGESTIONS" at bounding box center [36, 217] width 73 height 65
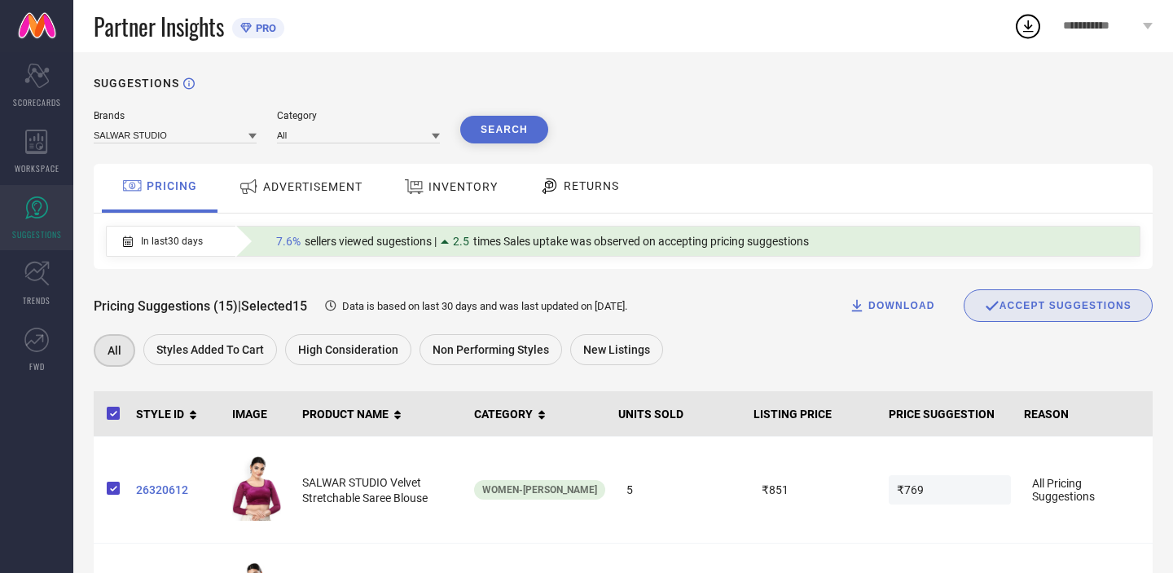
click at [432, 135] on icon at bounding box center [436, 136] width 8 height 8
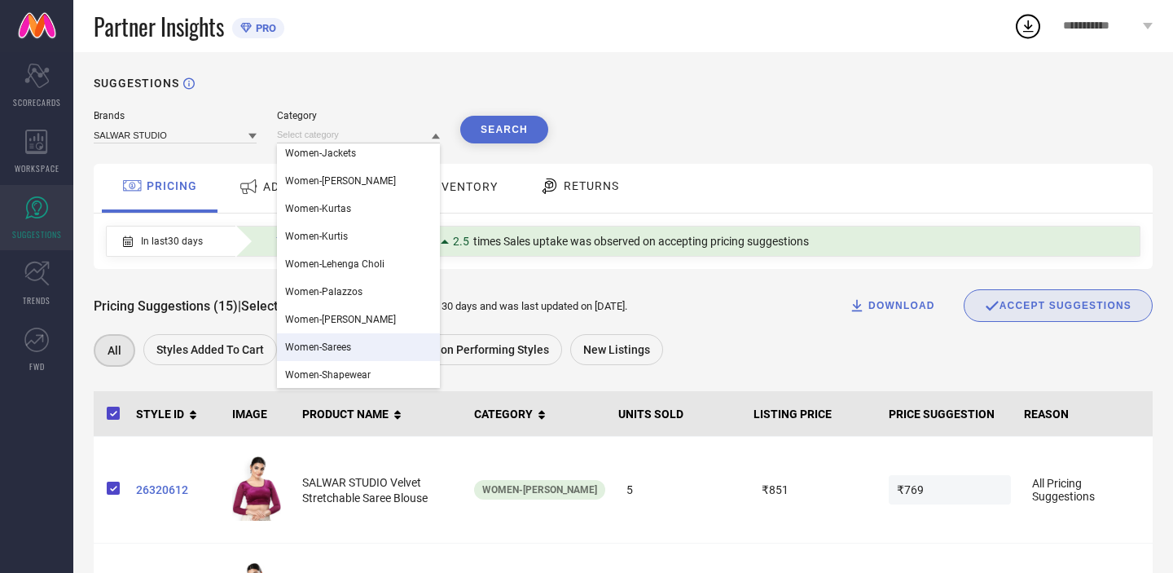
scroll to position [531, 0]
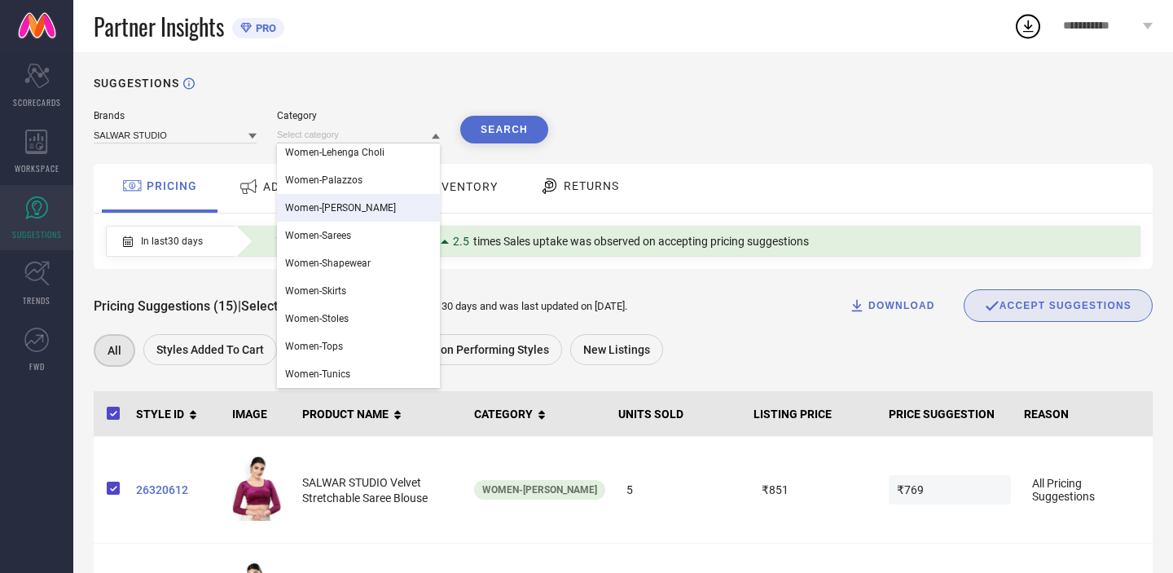
click at [386, 214] on div "Women-[PERSON_NAME]" at bounding box center [358, 208] width 163 height 28
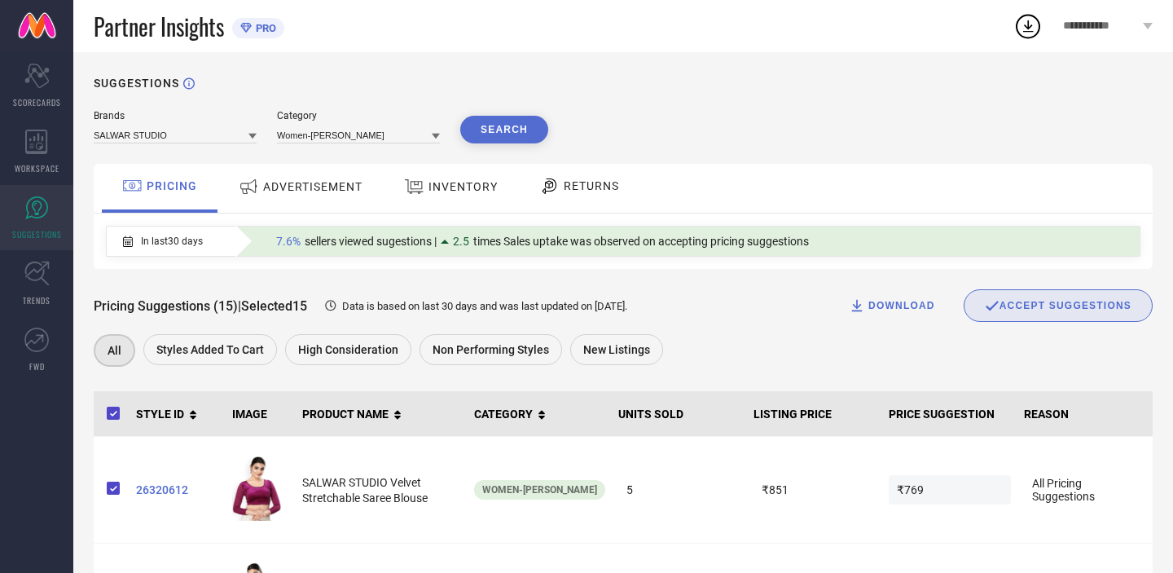
click at [498, 135] on button "Search" at bounding box center [504, 130] width 88 height 28
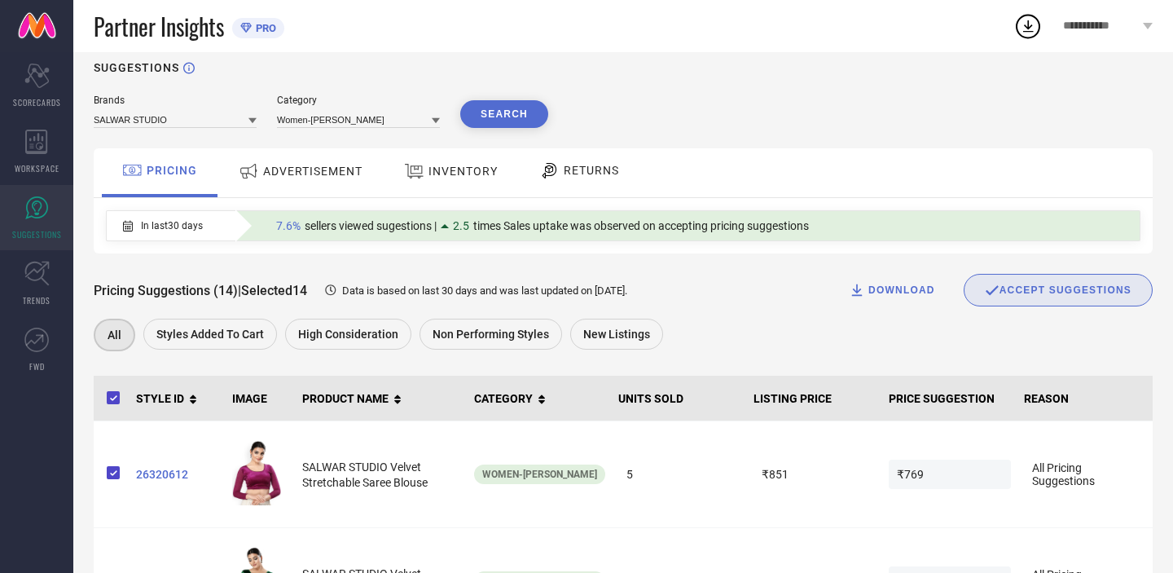
scroll to position [0, 0]
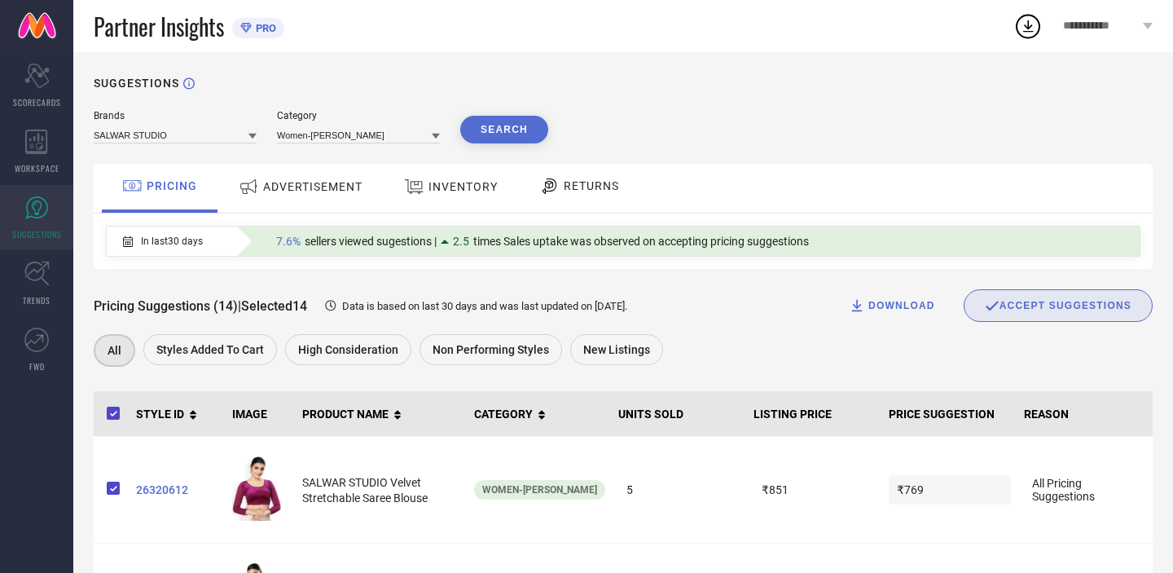
click at [305, 184] on span "ADVERTISEMENT" at bounding box center [312, 186] width 99 height 13
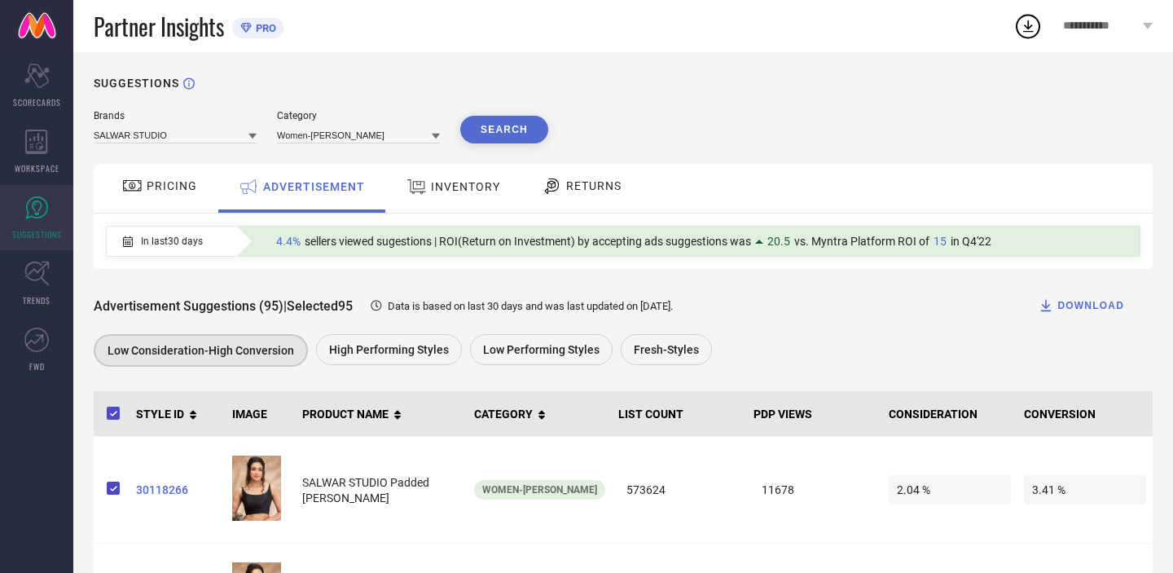
click at [463, 191] on span "INVENTORY" at bounding box center [465, 186] width 69 height 13
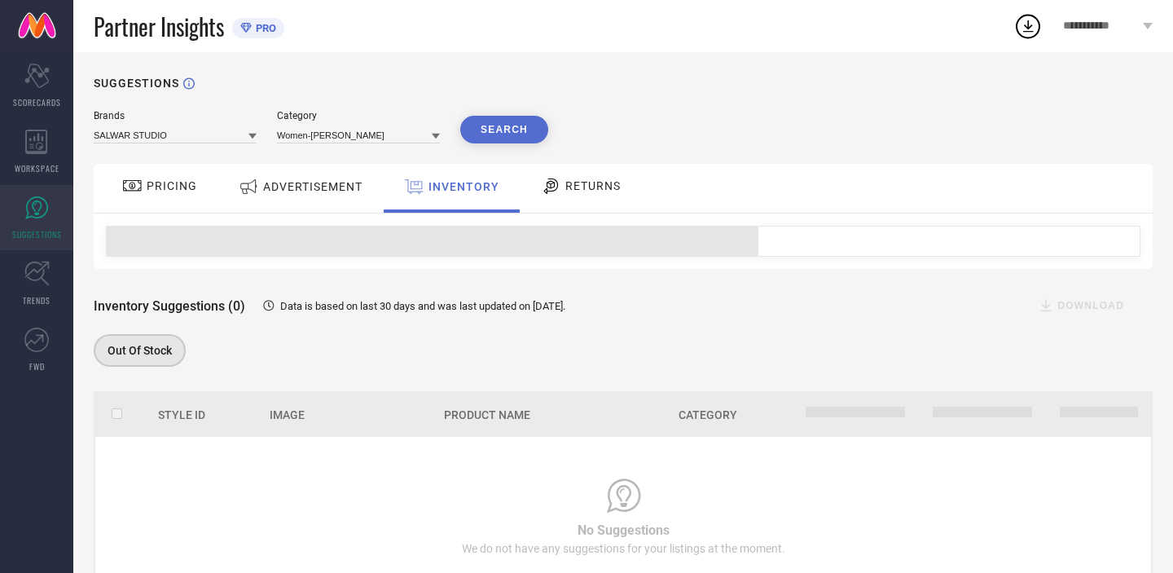
click at [568, 186] on span "RETURNS" at bounding box center [592, 185] width 55 height 13
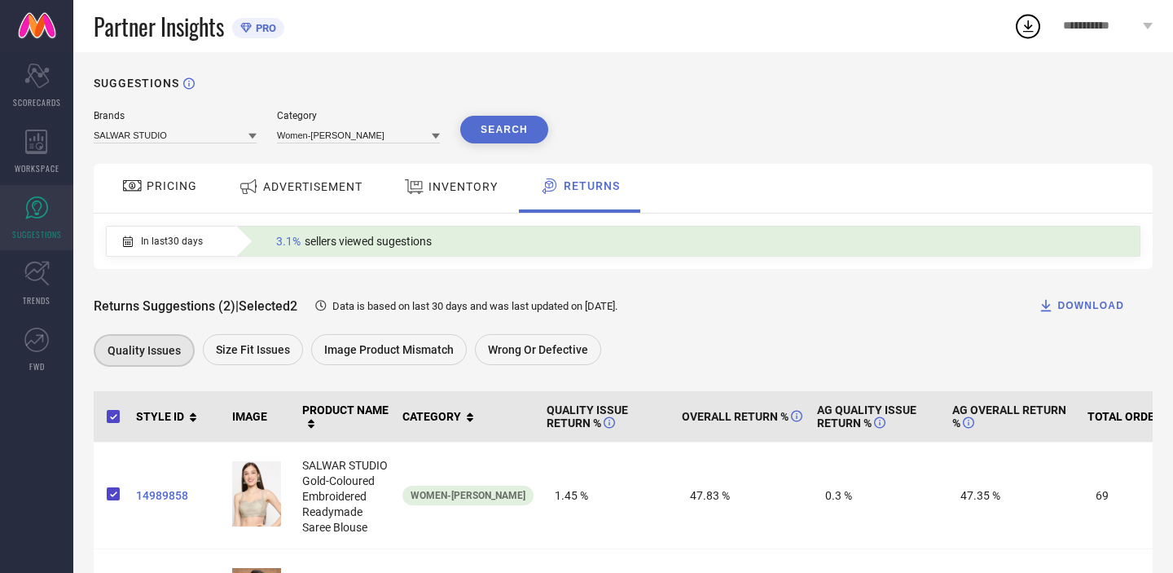
click at [182, 184] on span "PRICING" at bounding box center [172, 185] width 50 height 13
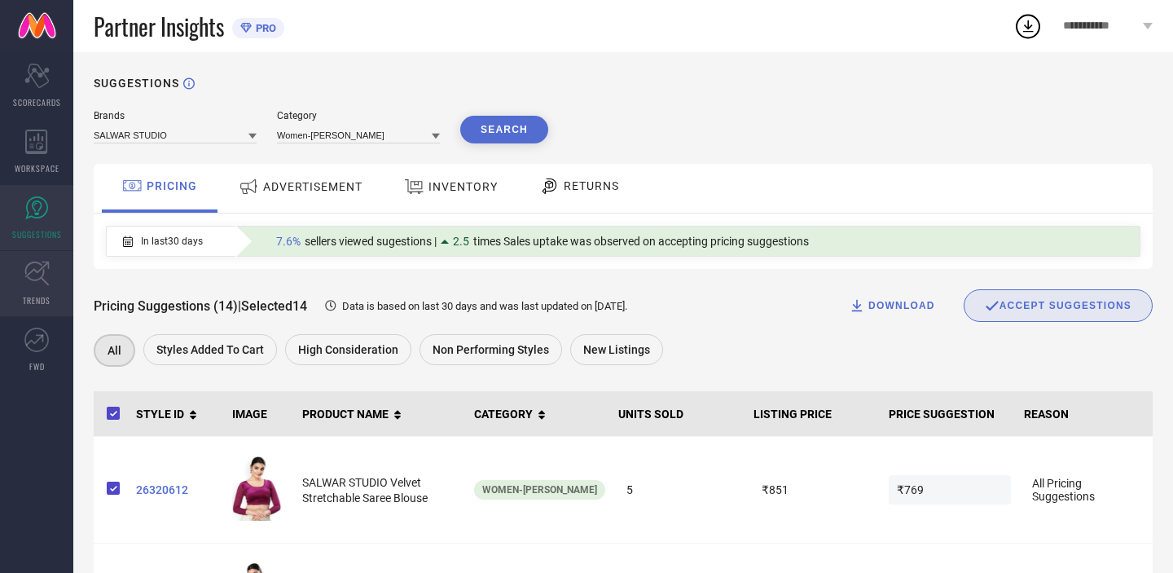
click at [17, 290] on link "TRENDS" at bounding box center [36, 283] width 73 height 65
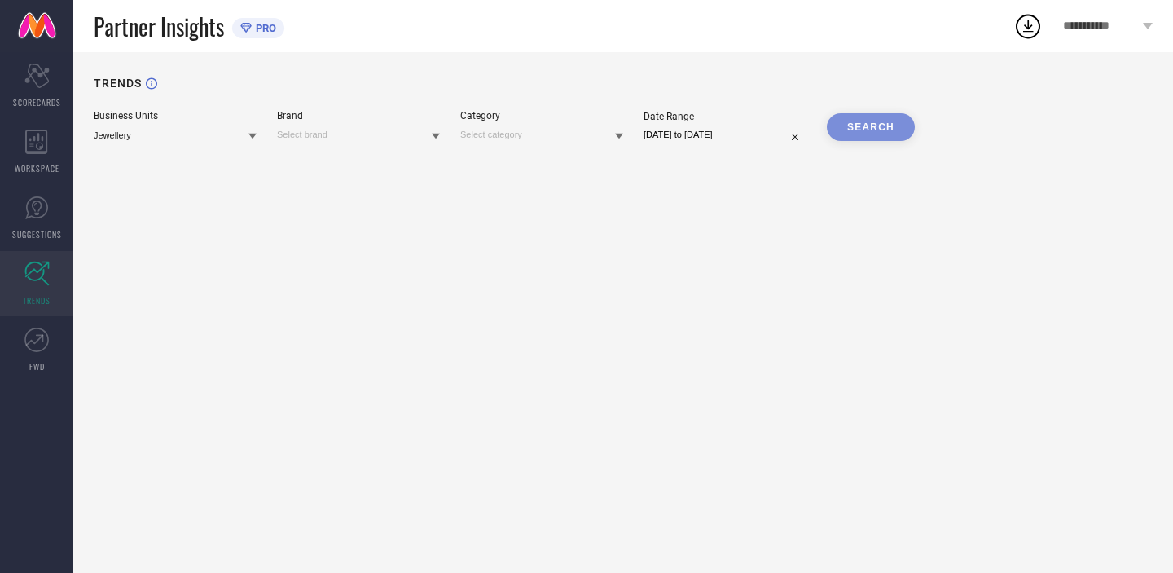
click at [252, 131] on div at bounding box center [252, 135] width 8 height 15
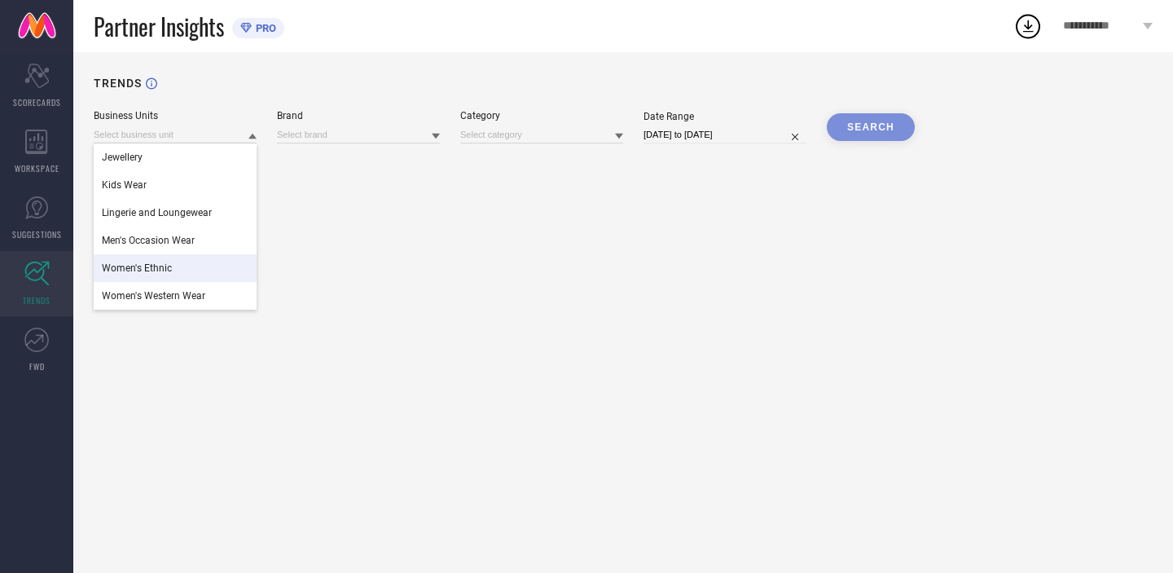
click at [186, 268] on div "Women's Ethnic" at bounding box center [175, 268] width 163 height 28
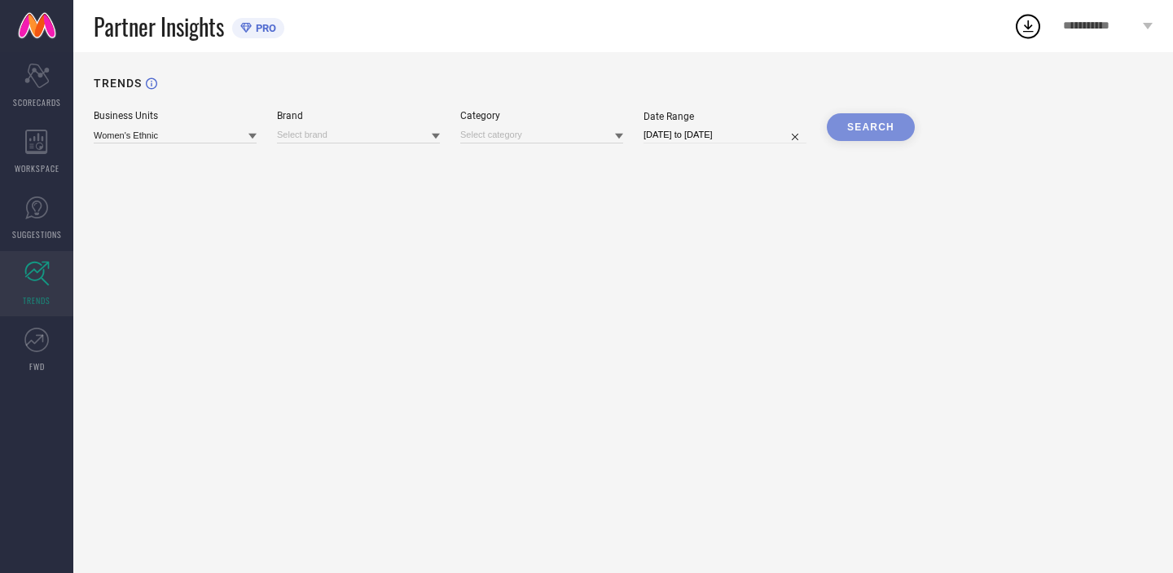
click at [433, 138] on icon at bounding box center [436, 136] width 8 height 8
click at [402, 156] on div "SALWAR STUDIO" at bounding box center [358, 157] width 163 height 28
click at [615, 138] on icon at bounding box center [619, 136] width 8 height 8
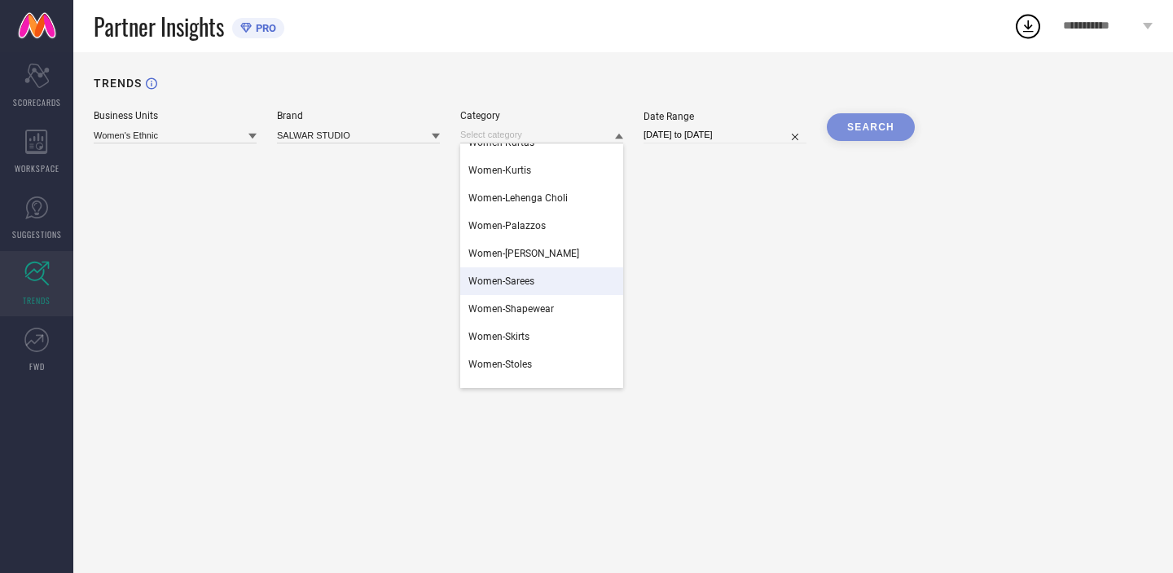
scroll to position [531, 0]
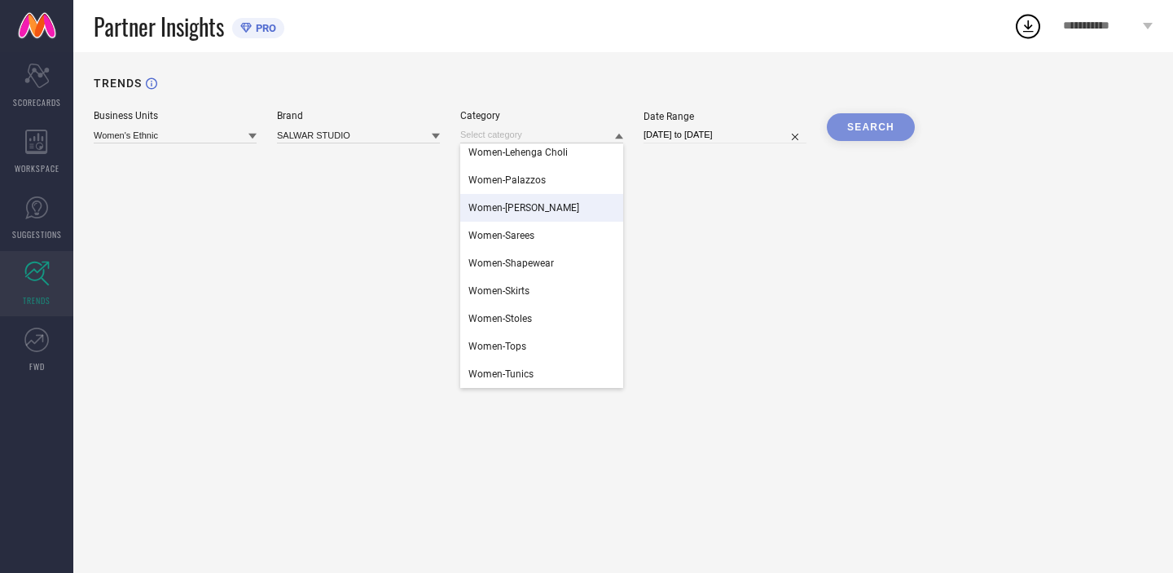
click at [561, 213] on div "Women-[PERSON_NAME]" at bounding box center [541, 208] width 163 height 28
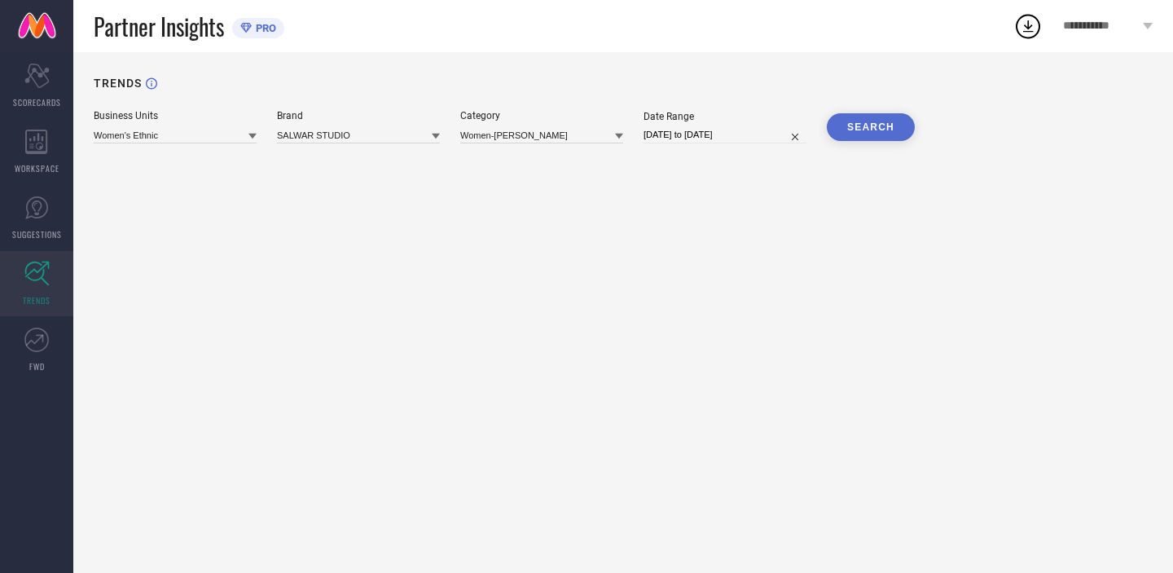
select select "7"
select select "2025"
select select "8"
select select "2025"
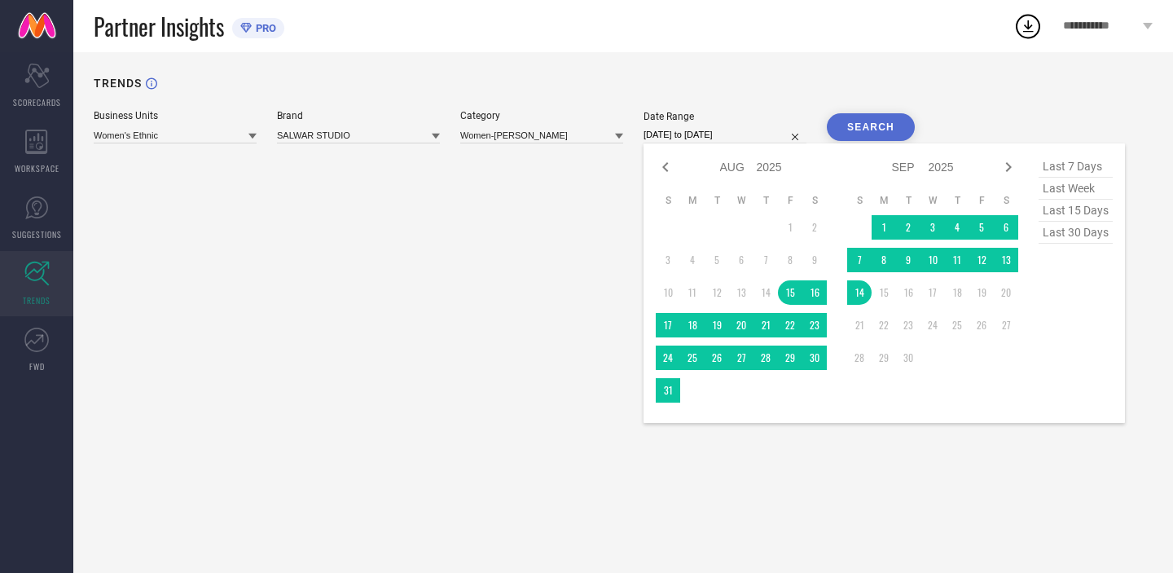
click at [726, 134] on input "[DATE] to [DATE]" at bounding box center [724, 134] width 163 height 17
click at [792, 235] on td "1" at bounding box center [790, 227] width 24 height 24
click at [671, 168] on icon at bounding box center [666, 167] width 20 height 20
select select "6"
select select "2025"
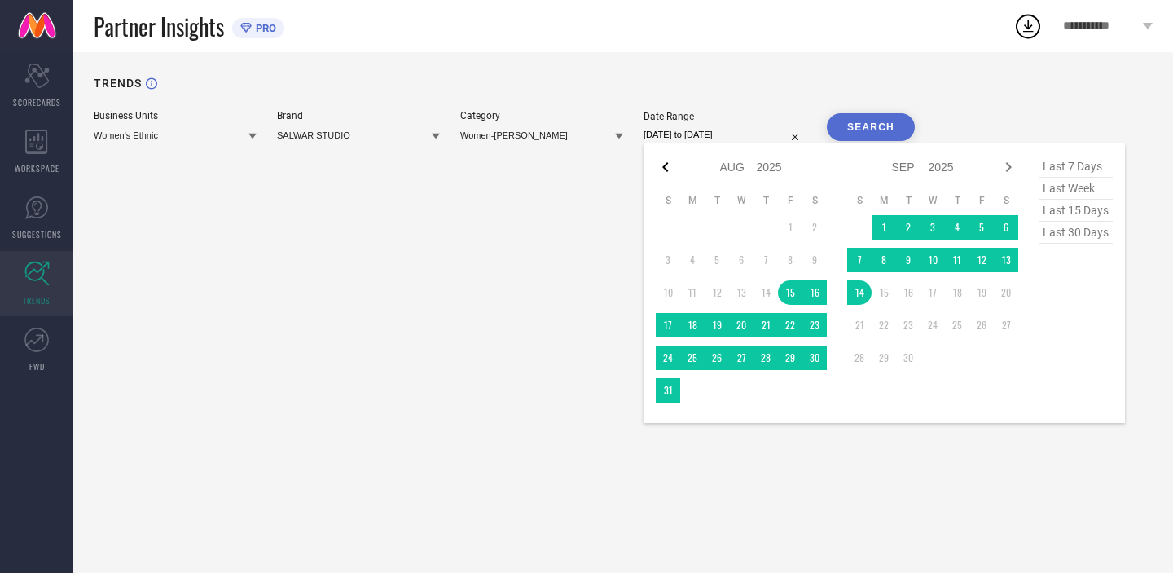
select select "7"
select select "2025"
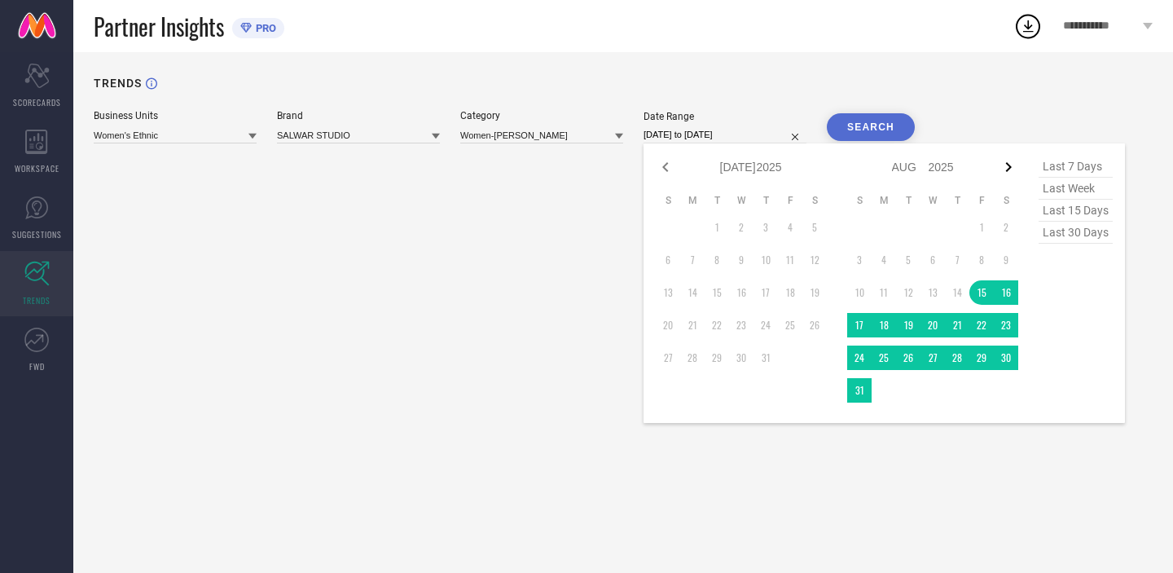
click at [1007, 170] on icon at bounding box center [1009, 167] width 6 height 10
select select "7"
select select "2025"
select select "8"
select select "2025"
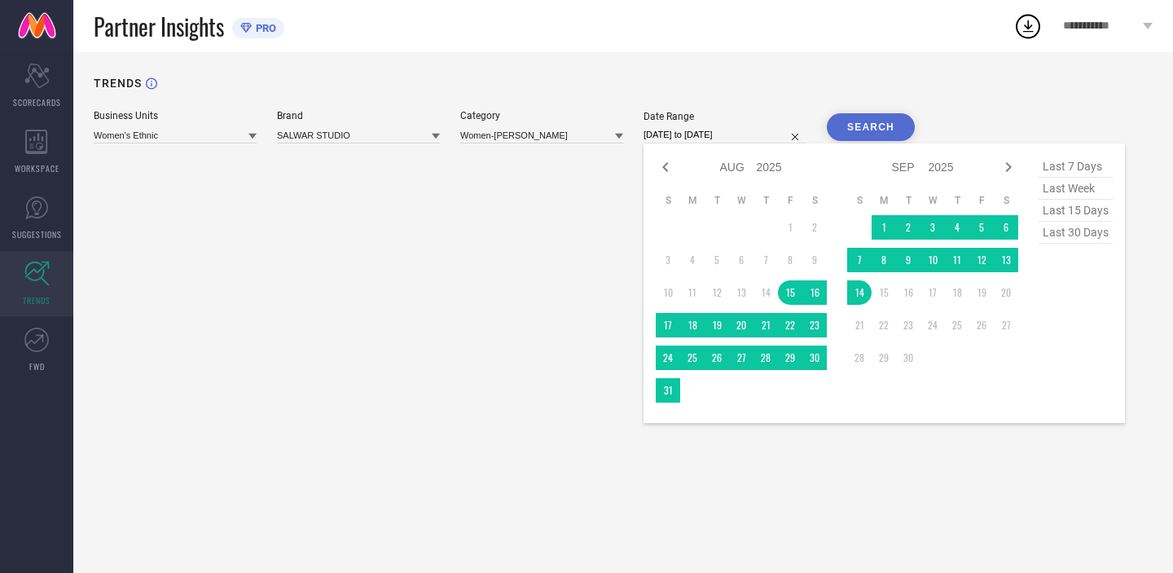
click at [792, 225] on td "1" at bounding box center [790, 227] width 24 height 24
click at [787, 235] on td "1" at bounding box center [790, 227] width 24 height 24
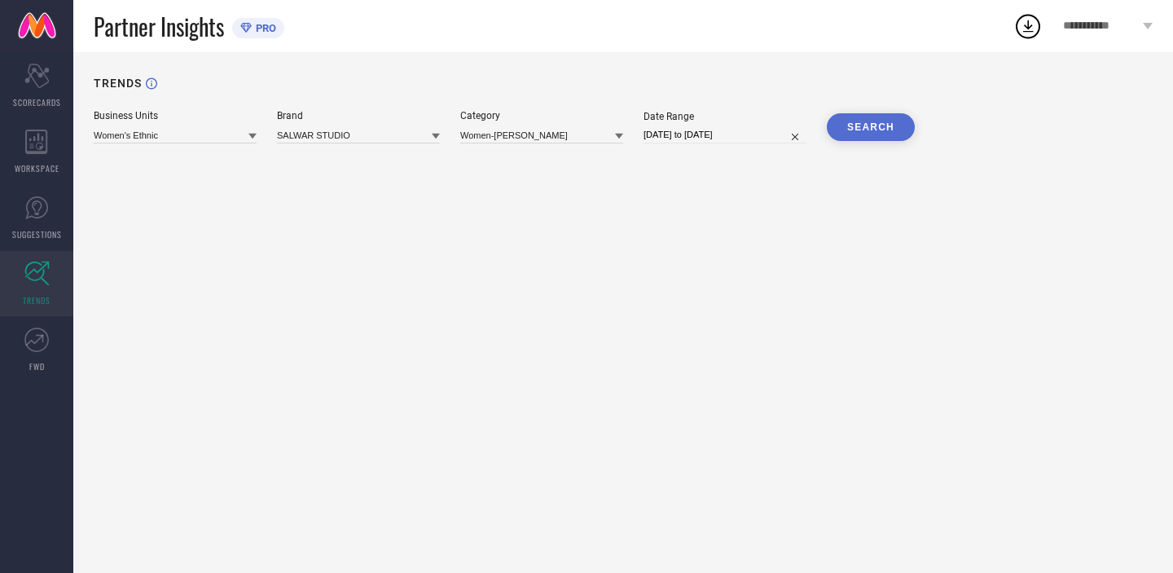
click at [879, 131] on button "SEARCH" at bounding box center [871, 127] width 88 height 28
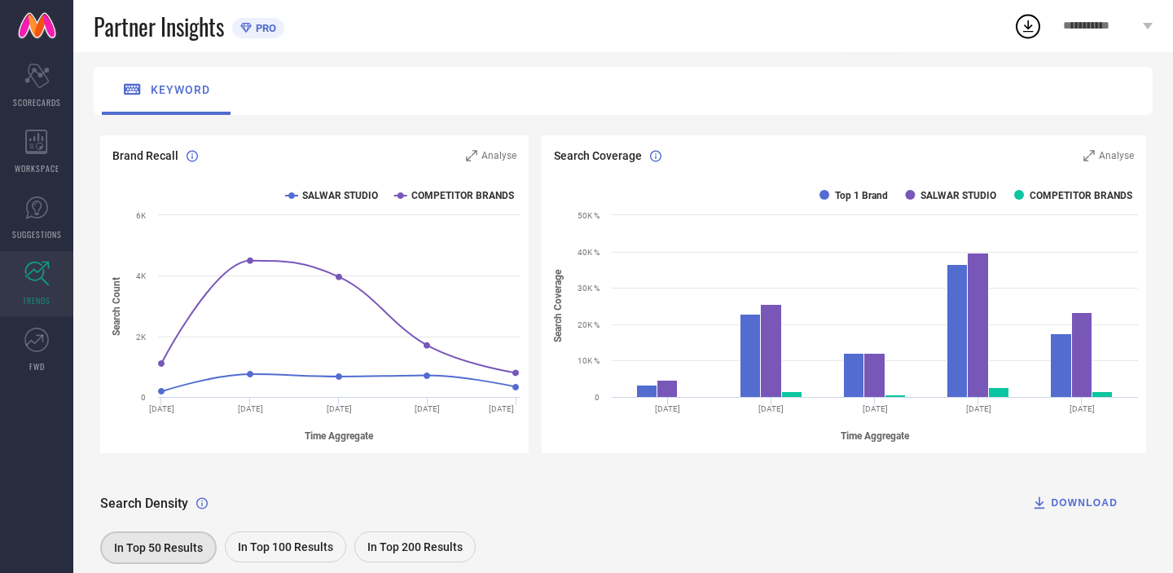
scroll to position [0, 0]
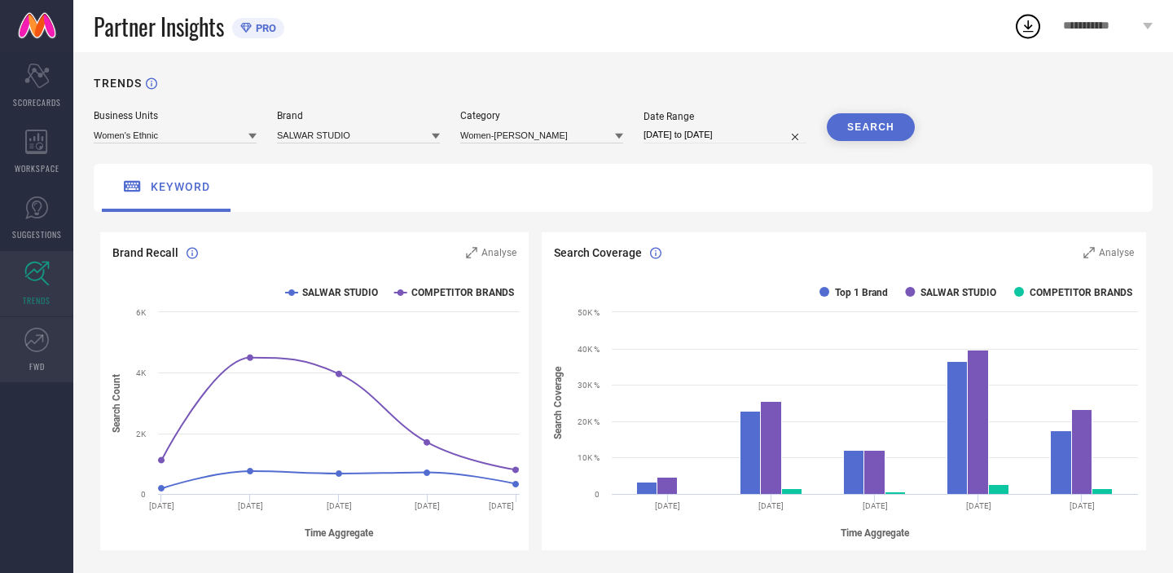
click at [26, 355] on link "FWD" at bounding box center [36, 349] width 73 height 65
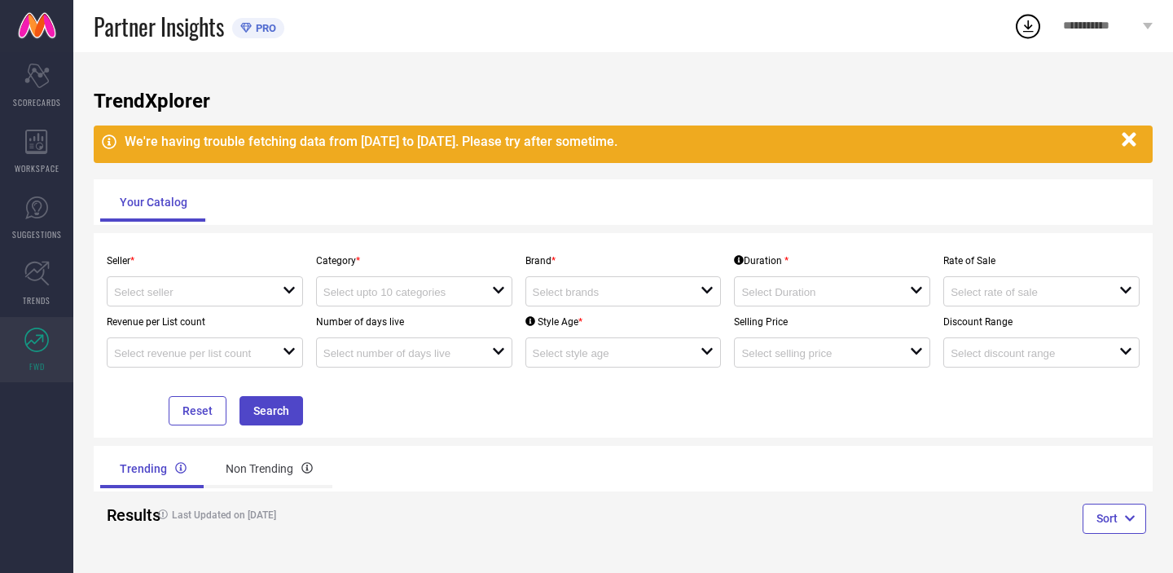
scroll to position [2, 0]
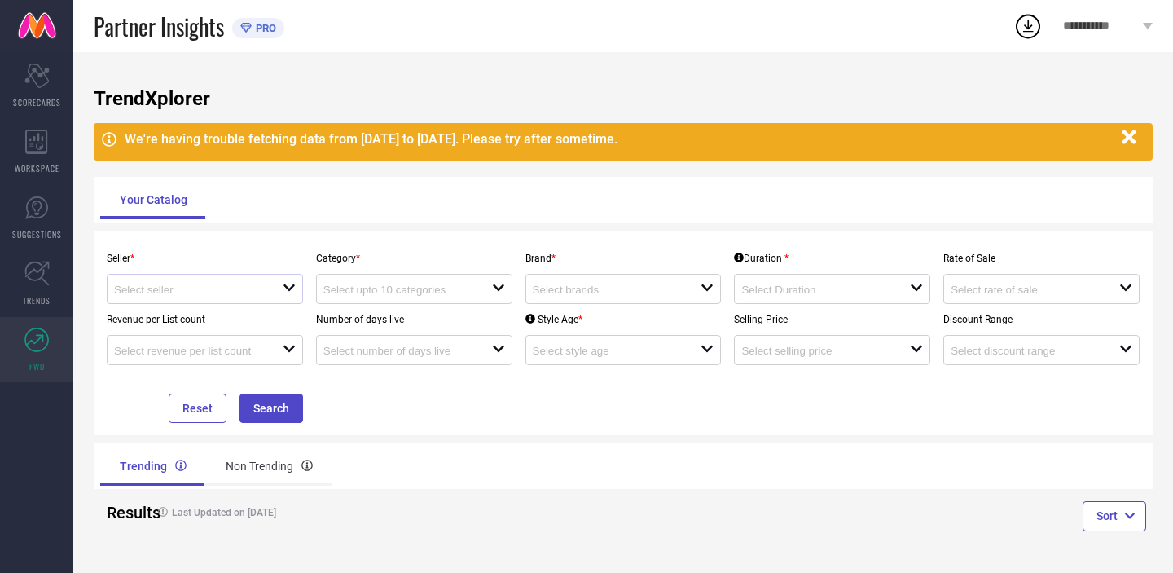
click at [290, 300] on div "open" at bounding box center [205, 289] width 196 height 30
click at [272, 319] on li "OM CLOTHING ( 12498 )" at bounding box center [205, 319] width 195 height 29
type input "OM CLOTHING ( 12498 )"
click at [504, 298] on div "open" at bounding box center [414, 289] width 196 height 30
click at [511, 241] on div "Seller * OM CLOTHING ( 12498 ) Category * close Brand * open Duration * open Ra…" at bounding box center [623, 332] width 1059 height 204
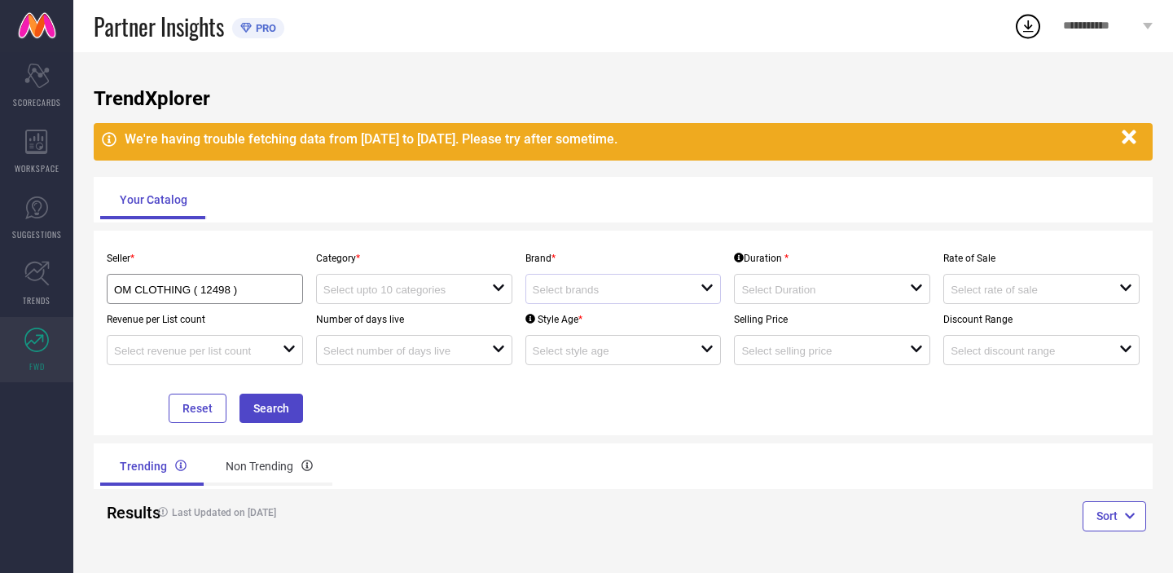
click at [665, 275] on div "open" at bounding box center [623, 289] width 196 height 30
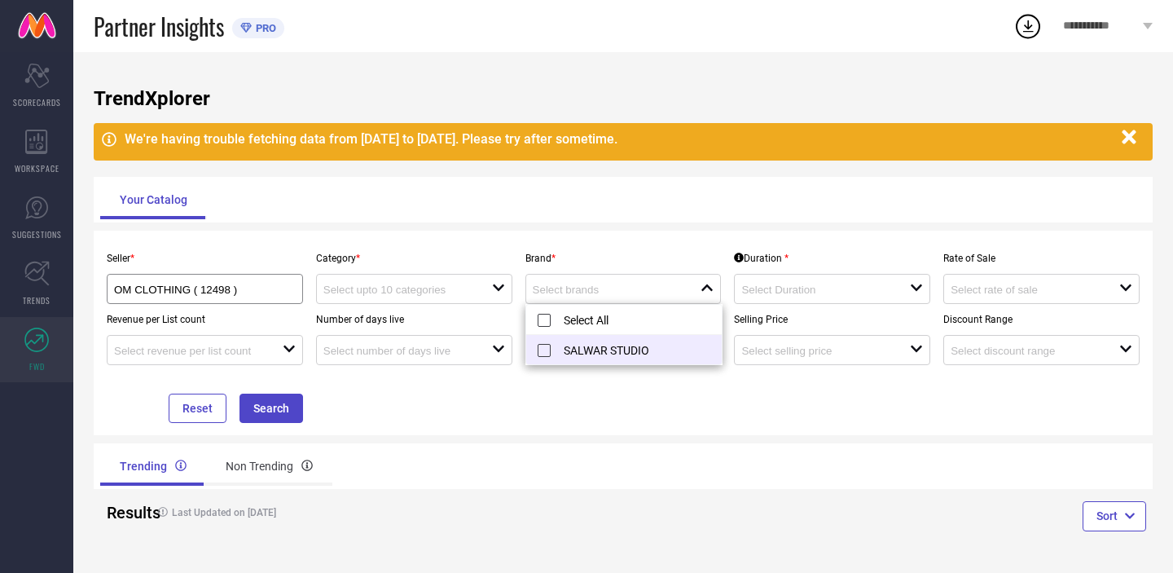
click at [555, 352] on li "SALWAR STUDIO" at bounding box center [623, 349] width 195 height 29
type input "SALWAR STUDIO"
click at [643, 417] on div "Seller * OM CLOTHING ( 12498 ) Category * open Brand * SALWAR STUDIO reset Dura…" at bounding box center [623, 333] width 1046 height 180
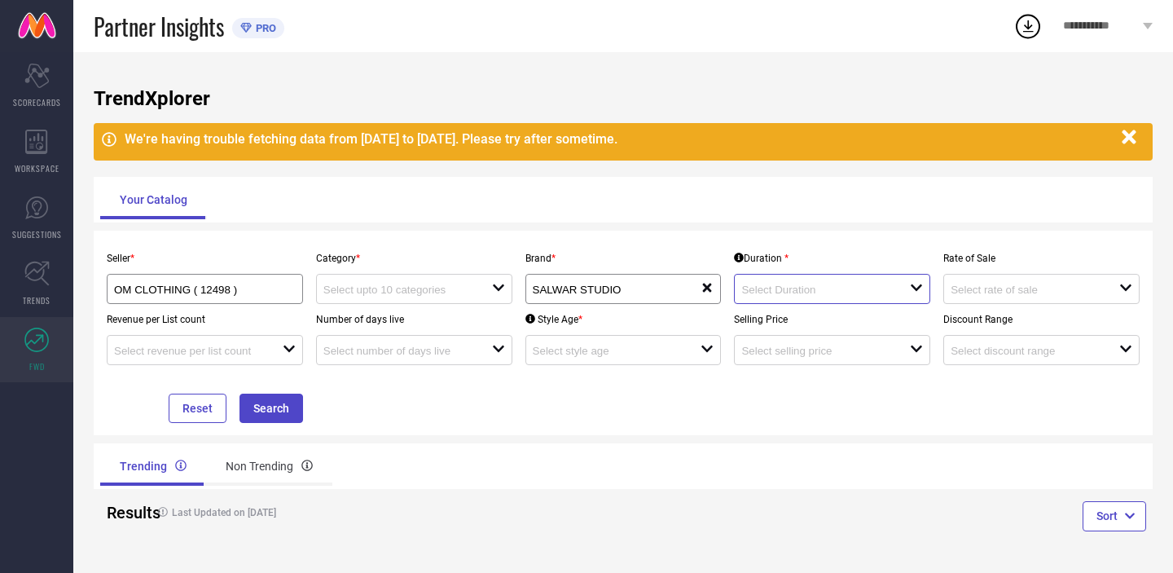
click at [840, 287] on input at bounding box center [816, 289] width 151 height 12
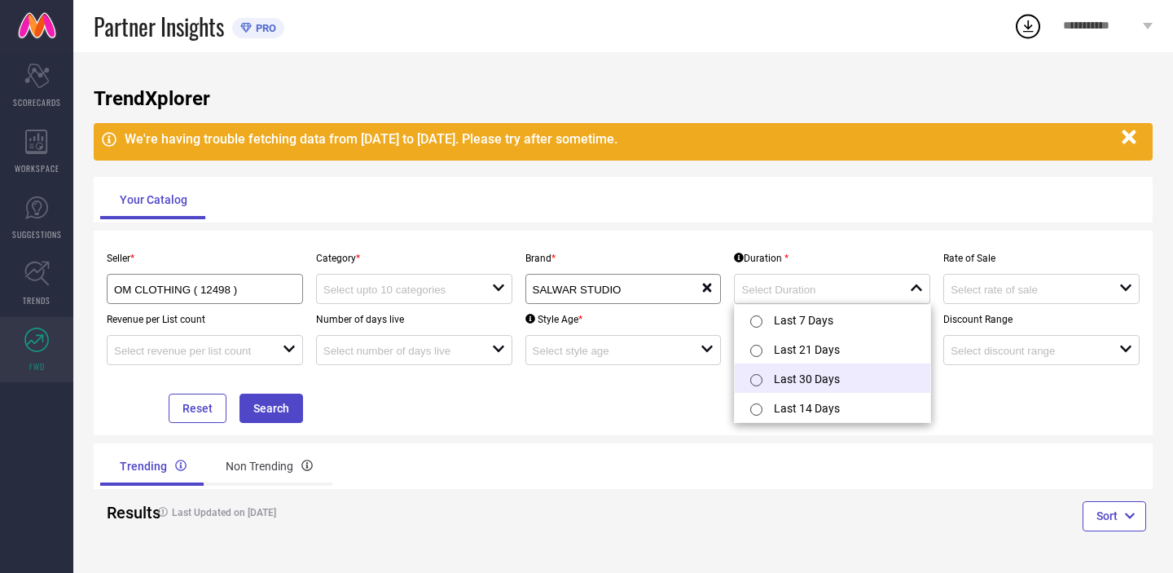
click at [753, 375] on input "radio" at bounding box center [756, 380] width 12 height 12
type input "Last 30 Days"
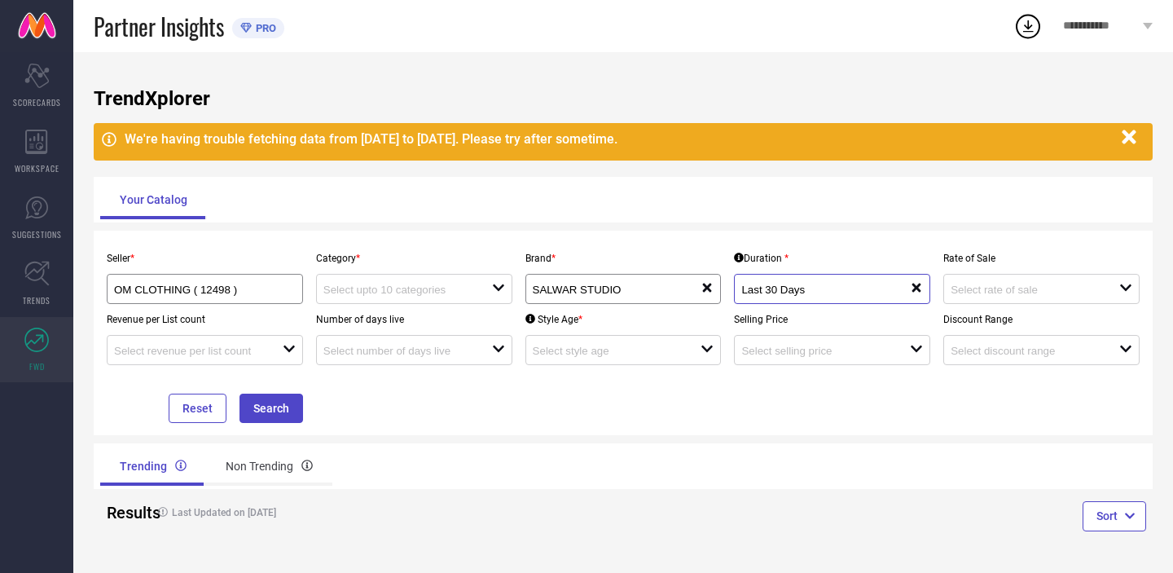
click at [892, 289] on input "Last 30 Days" at bounding box center [816, 289] width 151 height 12
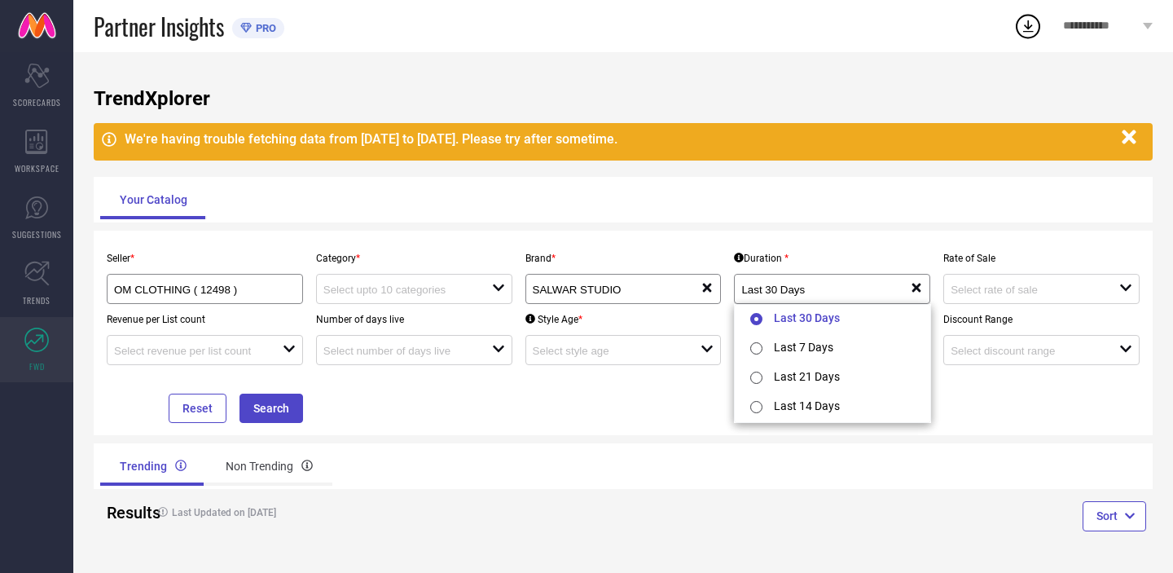
click at [985, 195] on div "Your Catalog" at bounding box center [623, 199] width 1046 height 39
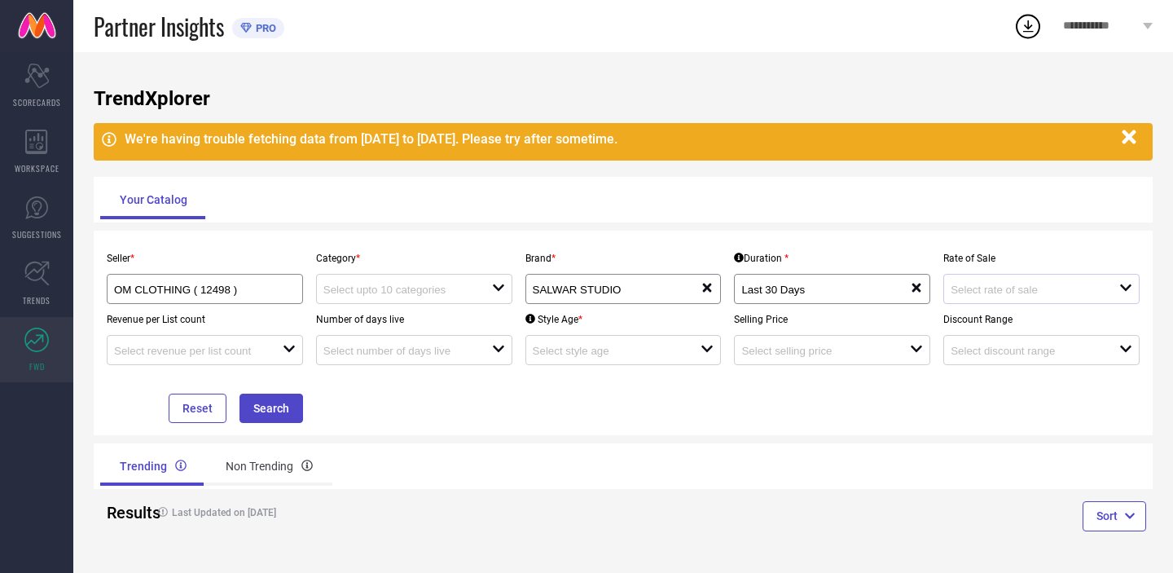
click at [994, 299] on div "open" at bounding box center [1041, 289] width 196 height 30
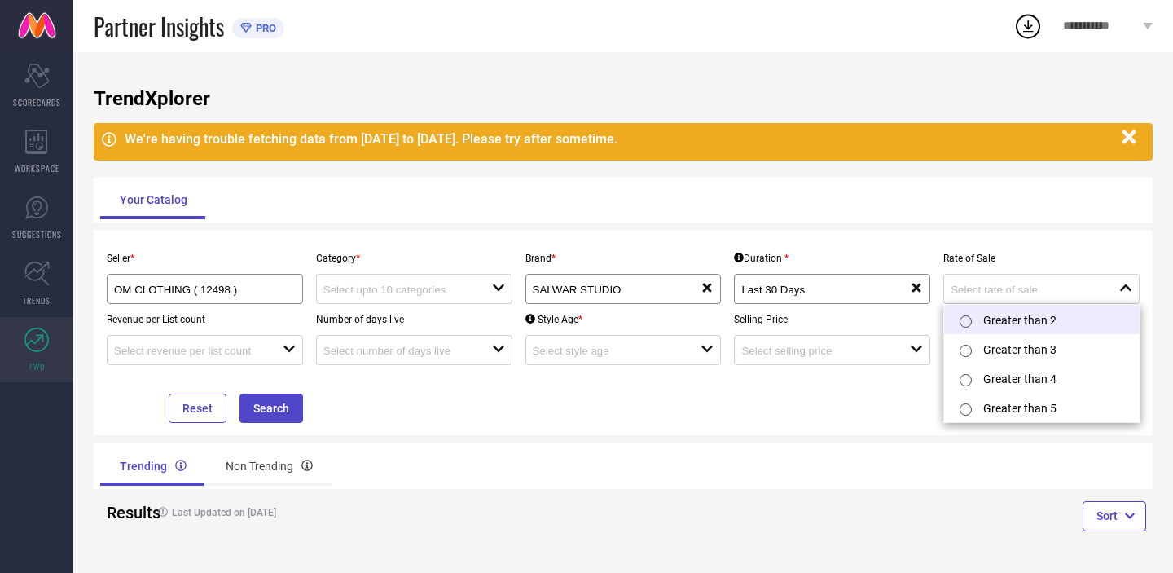
click at [963, 323] on input "radio" at bounding box center [965, 321] width 12 height 12
type input "Greater than 2"
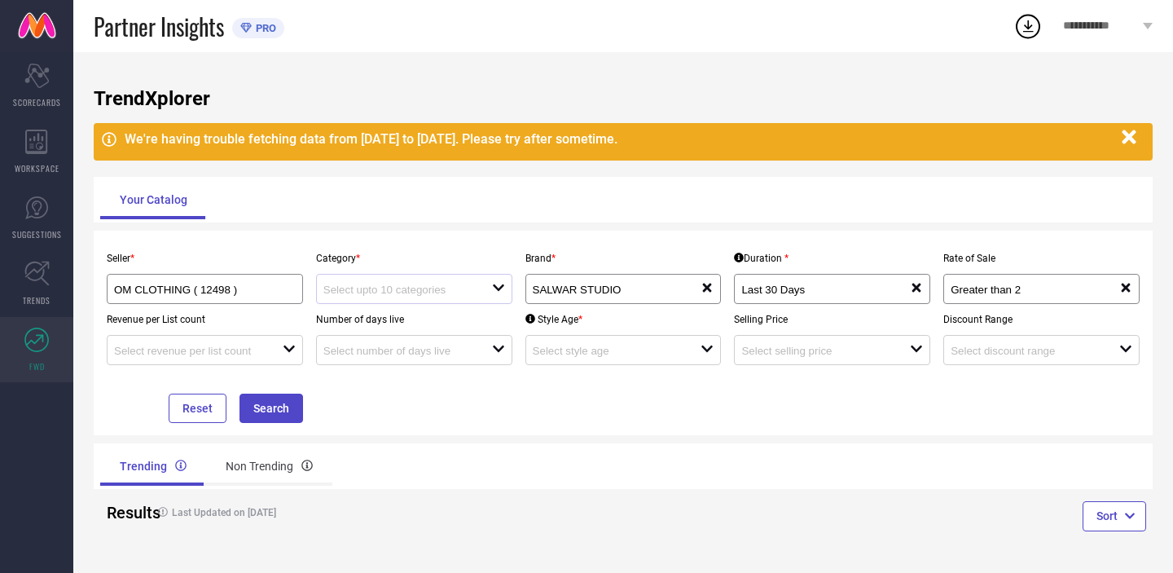
click at [390, 300] on div "open" at bounding box center [414, 289] width 196 height 30
click at [387, 317] on div "No results found" at bounding box center [414, 318] width 196 height 28
click at [267, 339] on div "open" at bounding box center [205, 350] width 196 height 30
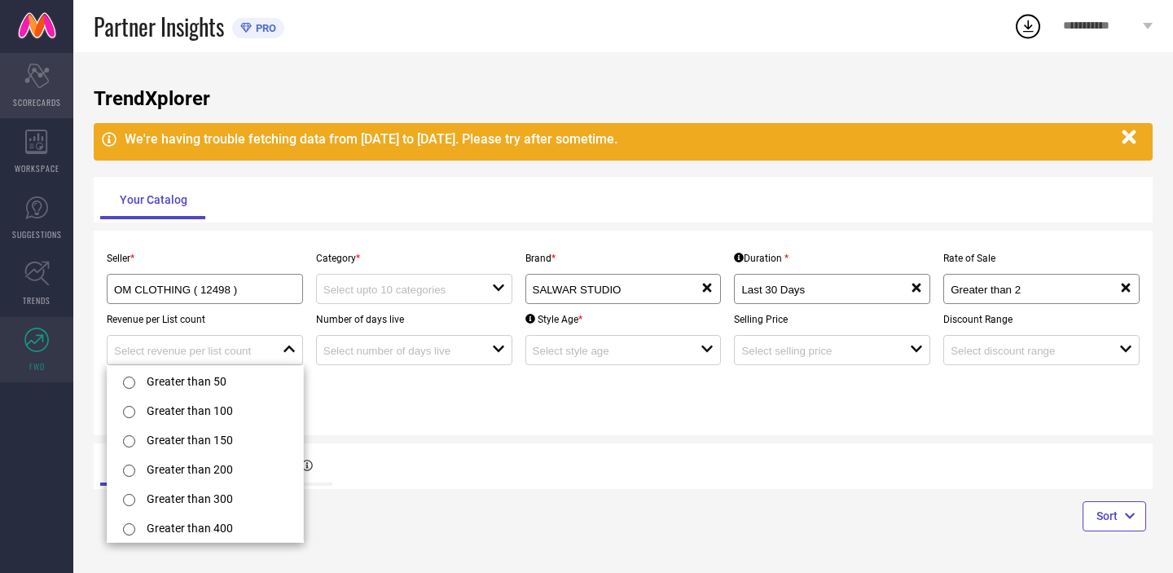
click at [46, 72] on icon "Scorecard" at bounding box center [36, 76] width 25 height 24
